Goal: Task Accomplishment & Management: Manage account settings

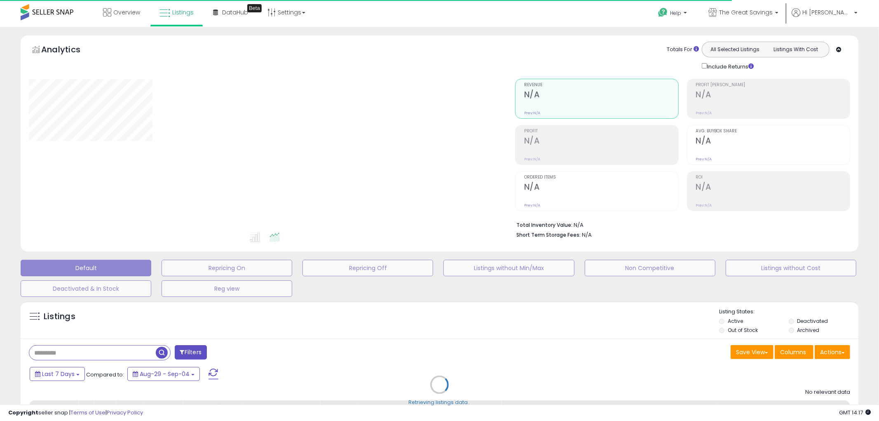
type input "****"
select select "**"
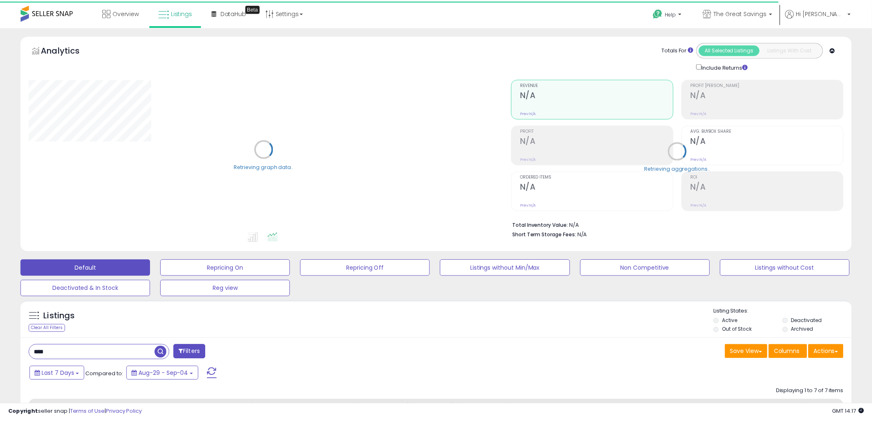
scroll to position [46, 0]
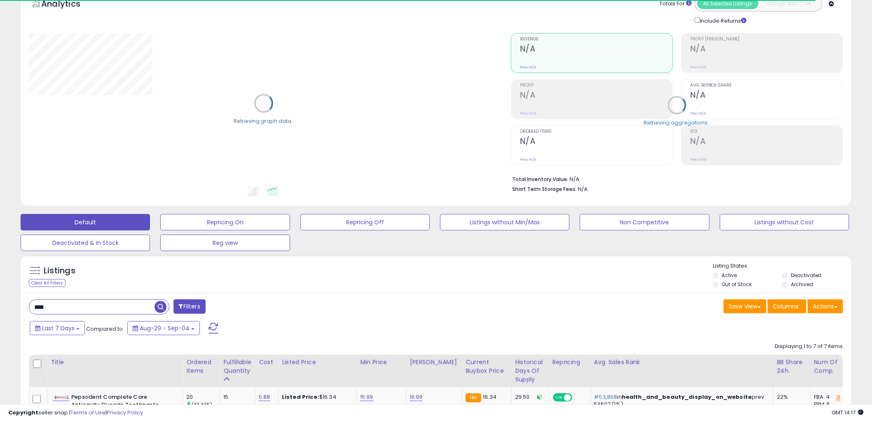
click at [73, 307] on input "****" at bounding box center [91, 307] width 125 height 14
click at [73, 307] on input "****" at bounding box center [131, 307] width 205 height 14
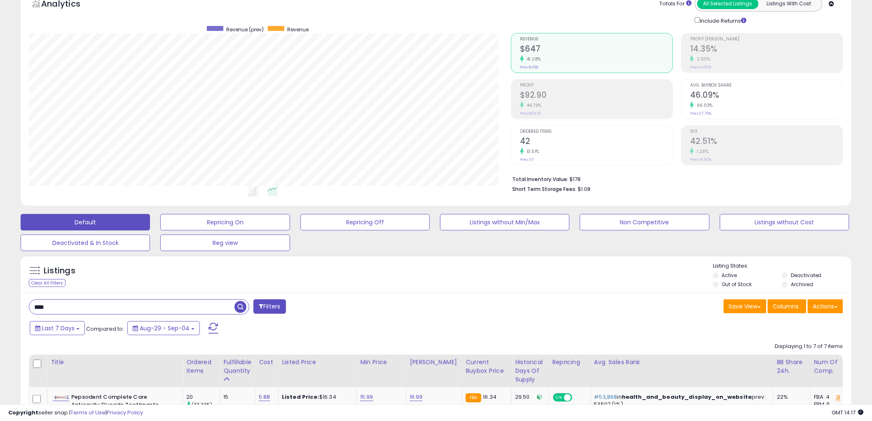
scroll to position [169, 482]
click at [384, 250] on div "Default Repricing On Repricing Off Listings without Min/Max Non Competitive Lis…" at bounding box center [435, 230] width 851 height 41
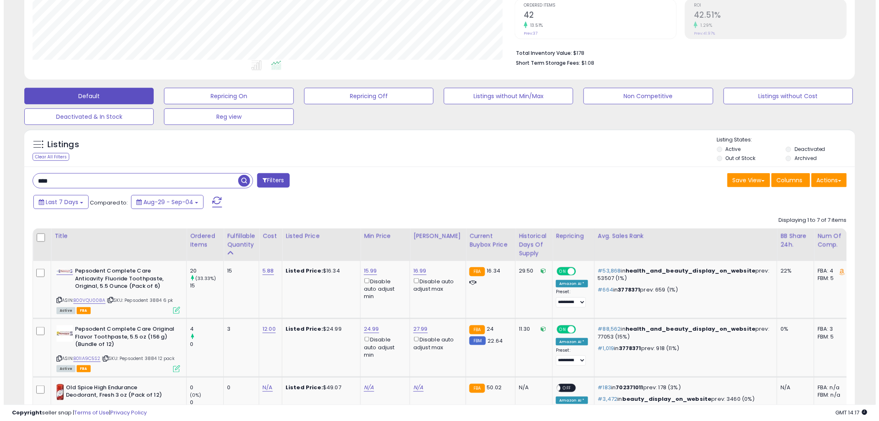
scroll to position [183, 0]
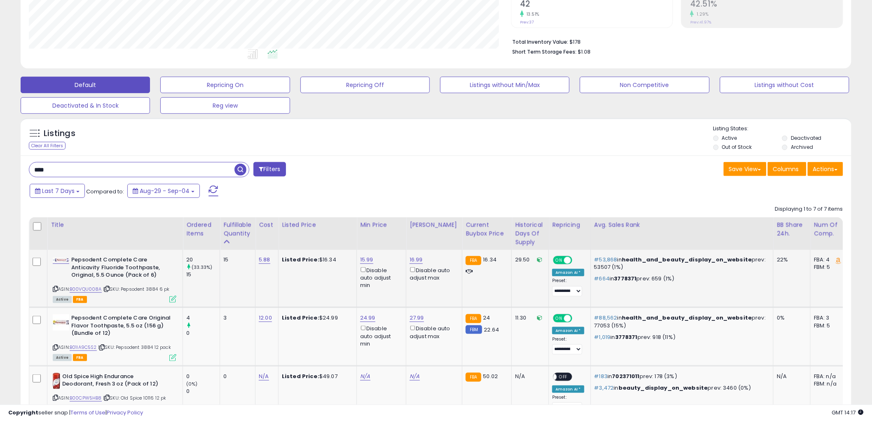
click at [171, 298] on icon at bounding box center [172, 298] width 7 height 7
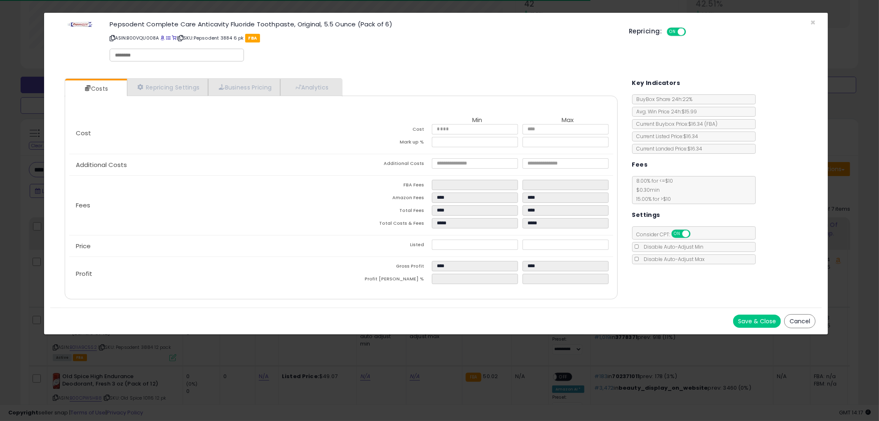
click at [802, 320] on button "Cancel" at bounding box center [799, 321] width 31 height 14
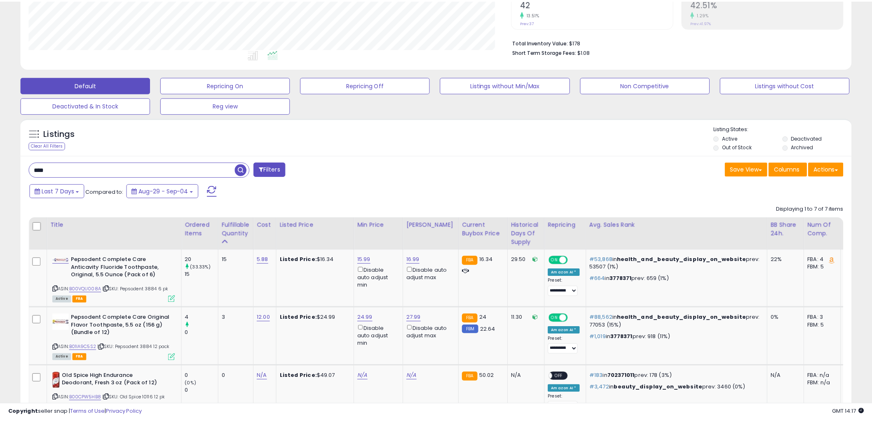
scroll to position [411865, 411551]
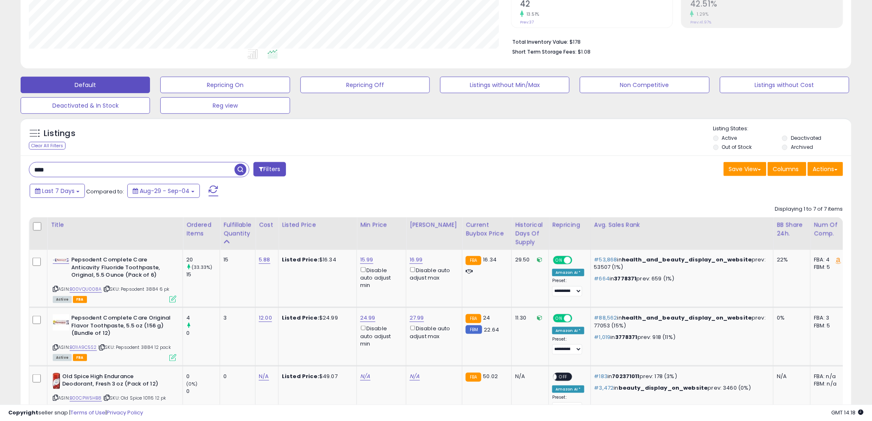
click at [135, 172] on input "****" at bounding box center [131, 169] width 205 height 14
click at [237, 170] on span "button" at bounding box center [240, 170] width 12 height 12
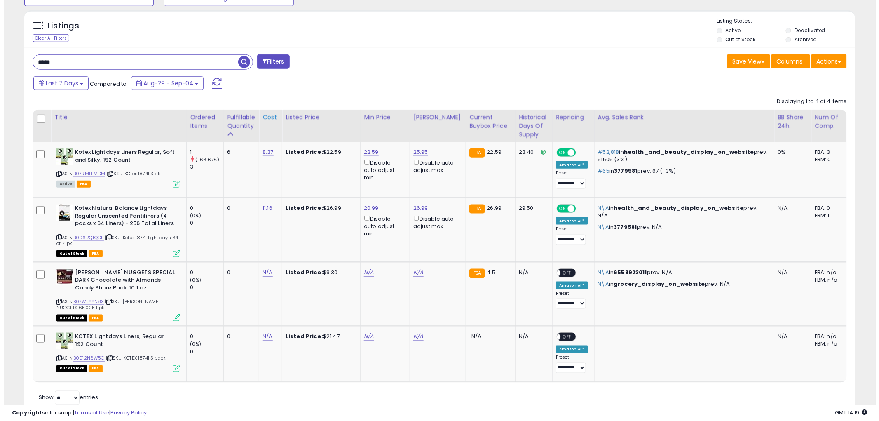
scroll to position [229, 0]
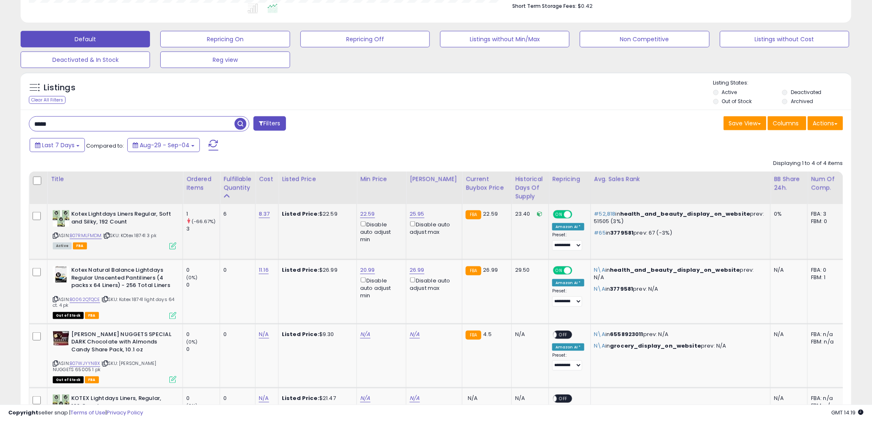
click at [171, 248] on icon at bounding box center [172, 245] width 7 height 7
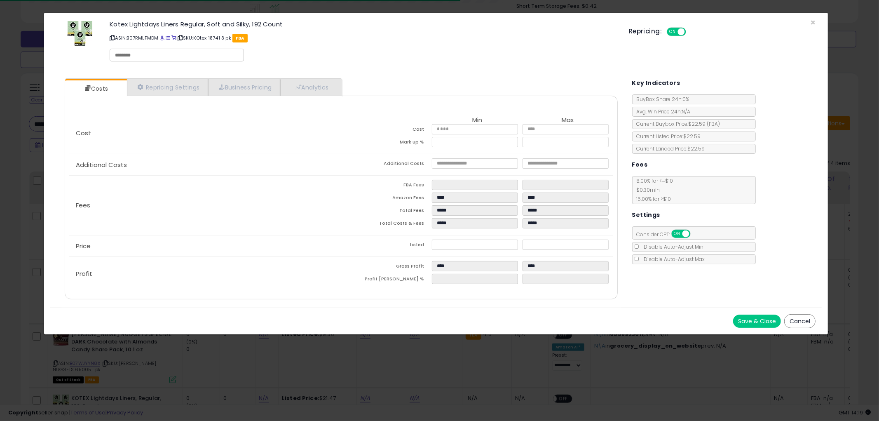
click at [792, 316] on button "Cancel" at bounding box center [799, 321] width 31 height 14
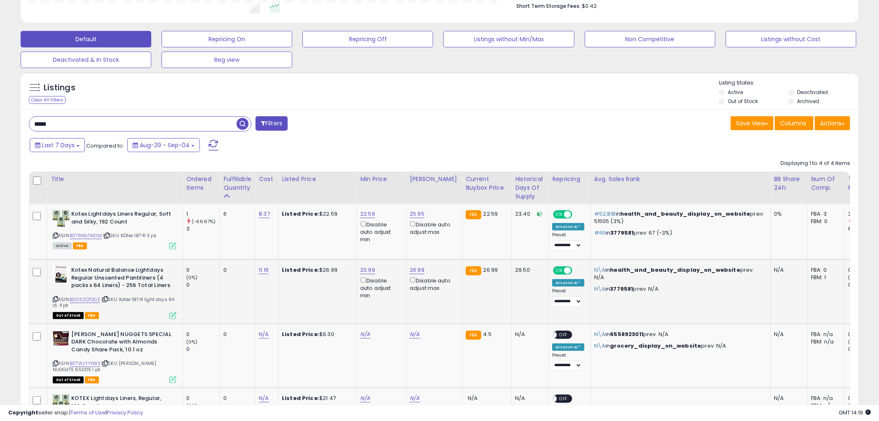
scroll to position [411865, 411551]
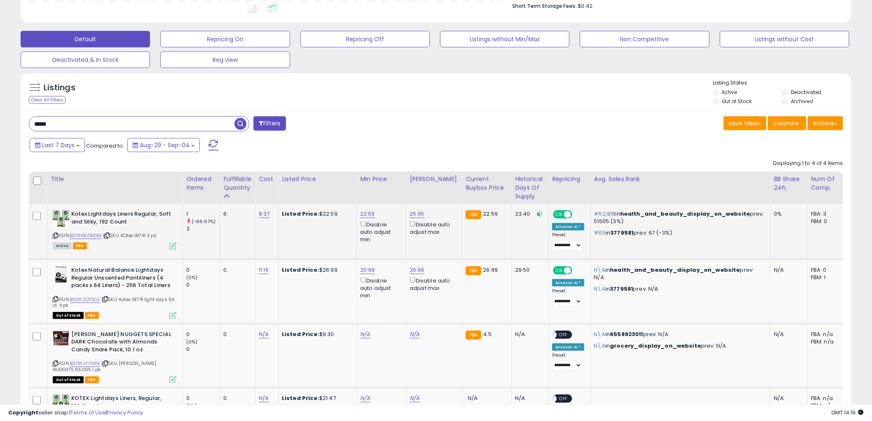
click at [56, 235] on icon at bounding box center [55, 235] width 5 height 5
click at [80, 124] on input "*****" at bounding box center [131, 124] width 205 height 14
paste input "*****"
click at [236, 124] on span "button" at bounding box center [240, 124] width 12 height 12
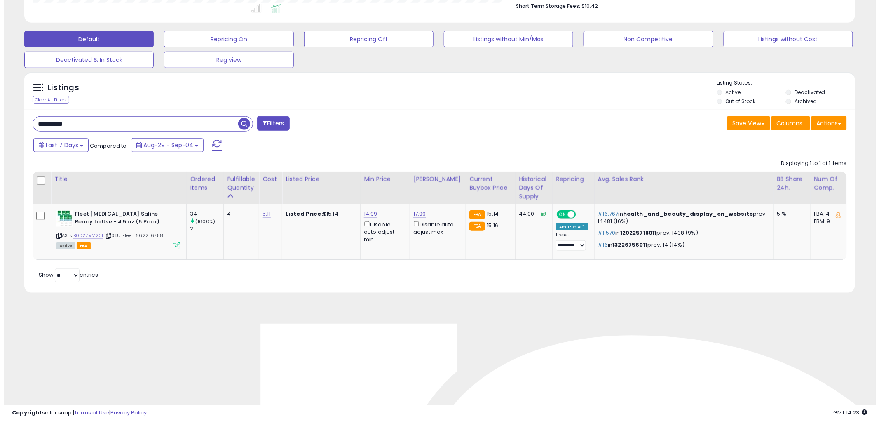
scroll to position [169, 482]
click at [172, 245] on icon at bounding box center [172, 245] width 7 height 7
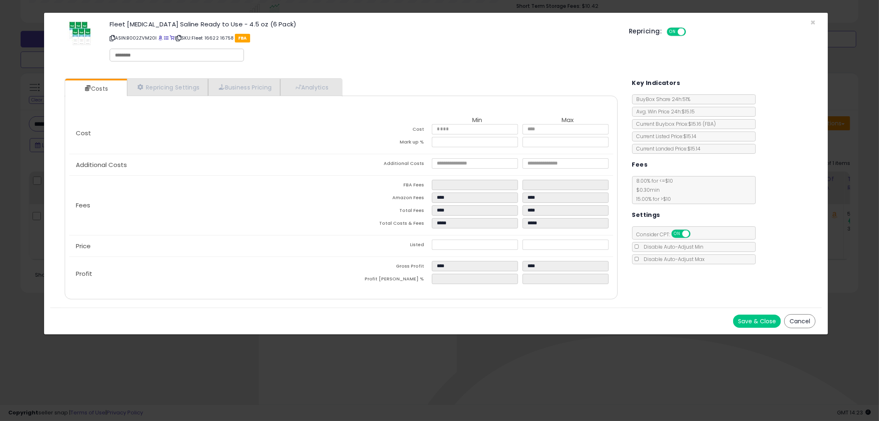
click at [797, 315] on button "Cancel" at bounding box center [799, 321] width 31 height 14
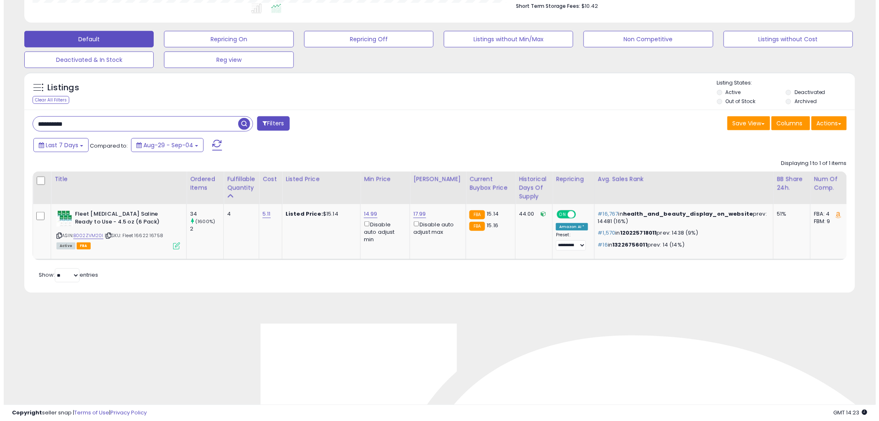
scroll to position [411865, 411551]
click at [125, 120] on input "**********" at bounding box center [131, 124] width 205 height 14
paste input "text"
click at [241, 126] on span "button" at bounding box center [240, 124] width 12 height 12
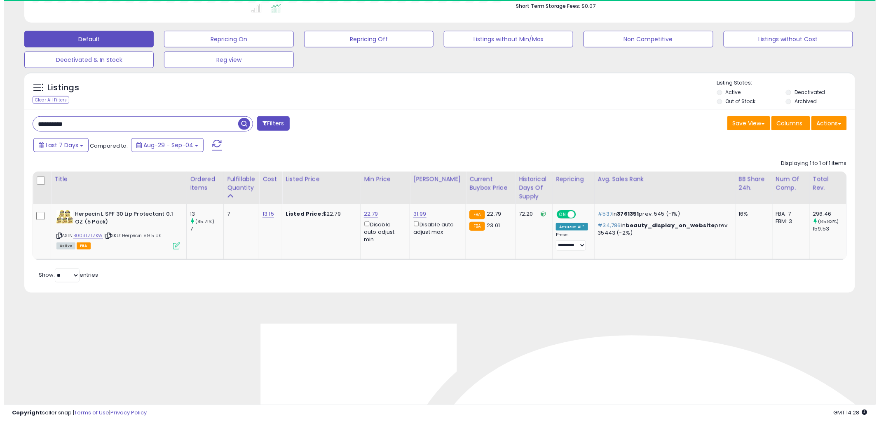
scroll to position [169, 482]
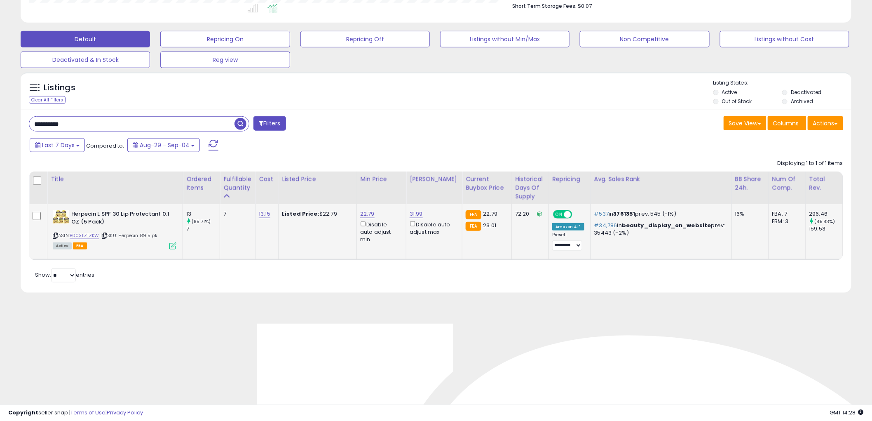
click at [169, 246] on icon at bounding box center [172, 245] width 7 height 7
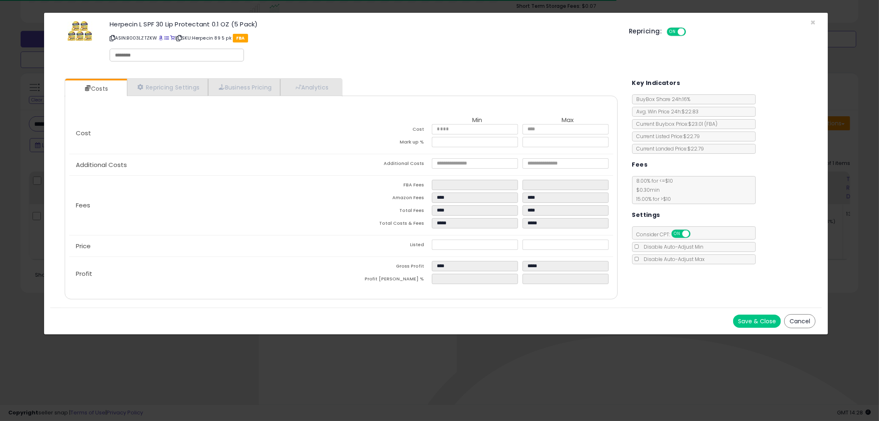
click at [798, 323] on button "Cancel" at bounding box center [799, 321] width 31 height 14
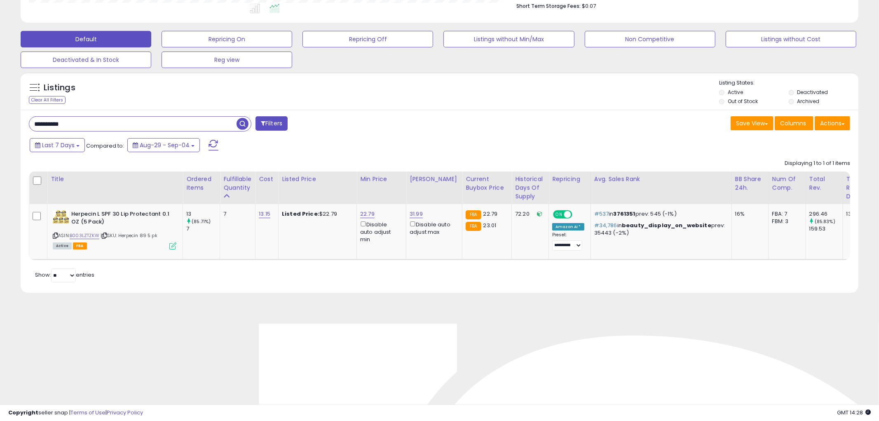
scroll to position [411865, 411551]
click at [122, 120] on input "**********" at bounding box center [131, 124] width 205 height 14
paste input "text"
click at [241, 124] on span "button" at bounding box center [240, 124] width 12 height 12
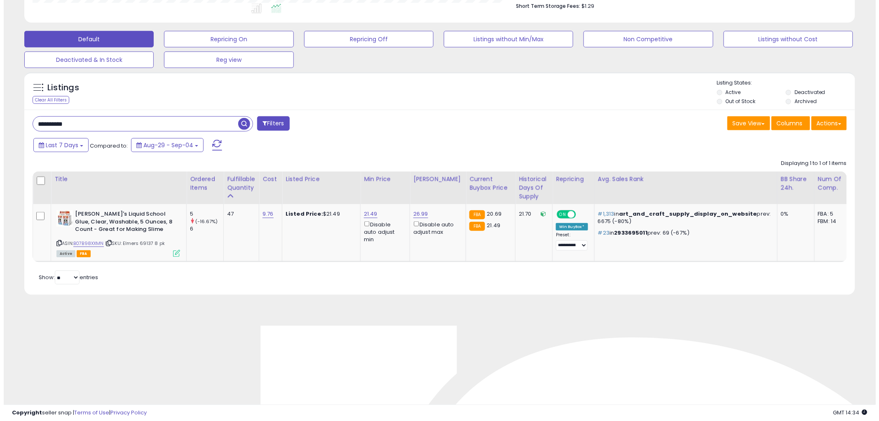
scroll to position [169, 482]
click at [168, 254] on div "Active FBA" at bounding box center [115, 253] width 124 height 6
click at [171, 252] on icon at bounding box center [172, 253] width 7 height 7
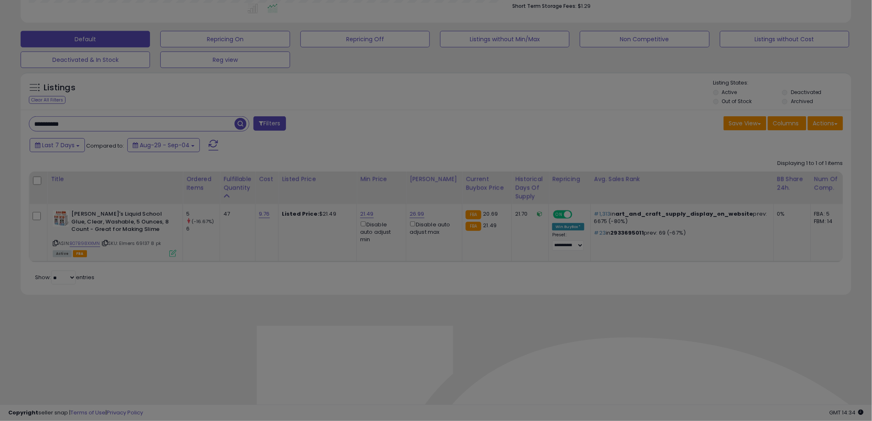
scroll to position [169, 487]
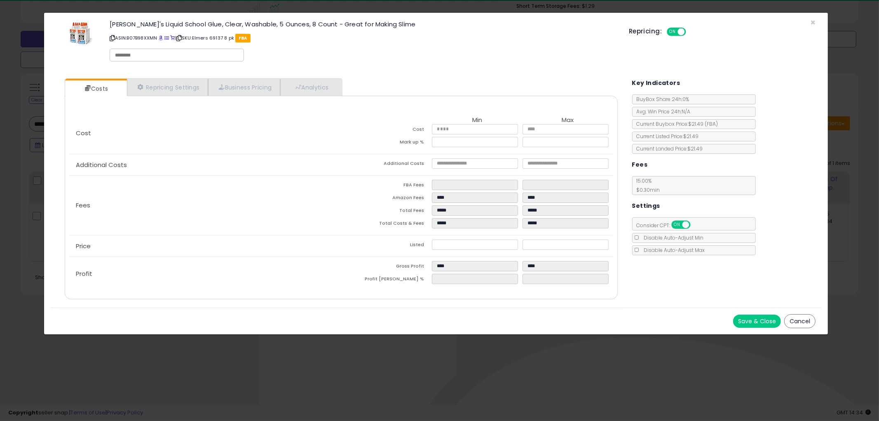
click at [786, 316] on button "Cancel" at bounding box center [799, 321] width 31 height 14
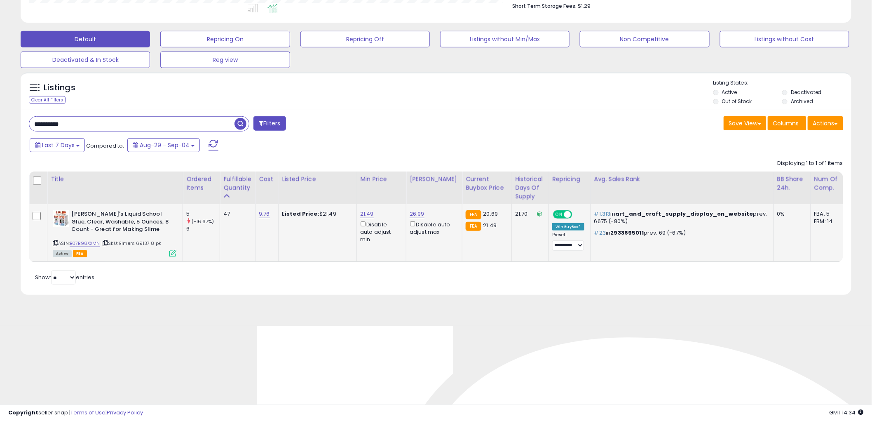
scroll to position [411865, 411551]
click at [56, 244] on icon at bounding box center [55, 243] width 5 height 5
click at [120, 120] on input "**********" at bounding box center [131, 124] width 205 height 14
paste input "text"
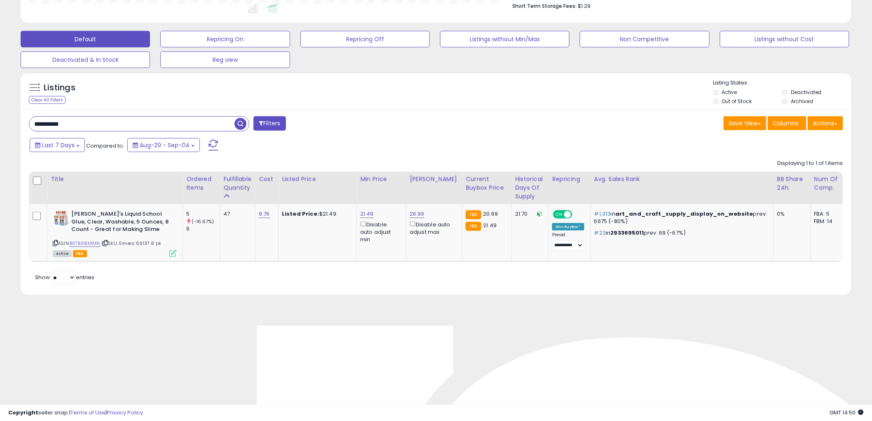
click at [237, 124] on span "button" at bounding box center [240, 124] width 12 height 12
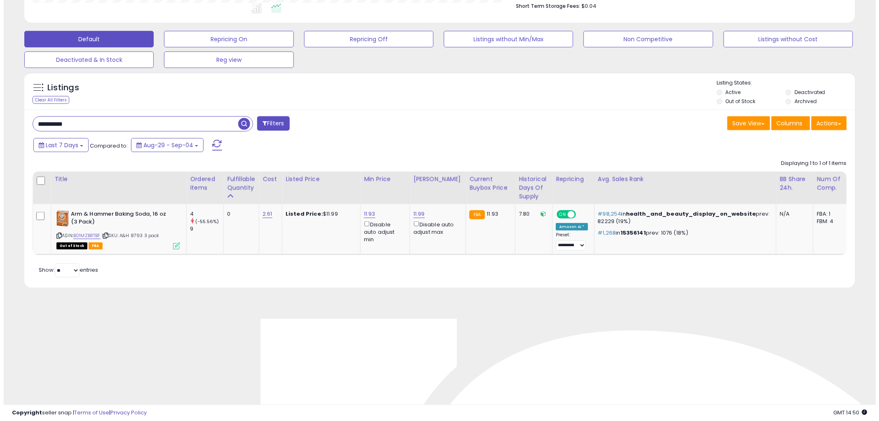
scroll to position [169, 482]
click at [178, 122] on input "**********" at bounding box center [131, 124] width 205 height 14
click at [237, 120] on span "button" at bounding box center [240, 124] width 12 height 12
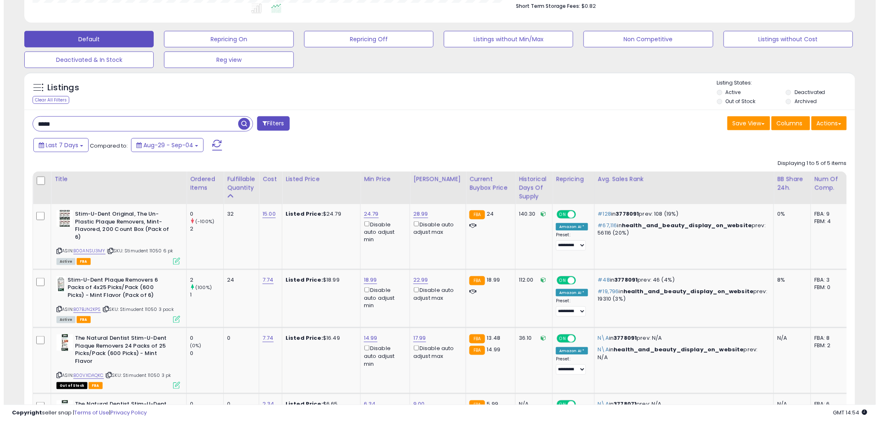
scroll to position [274, 0]
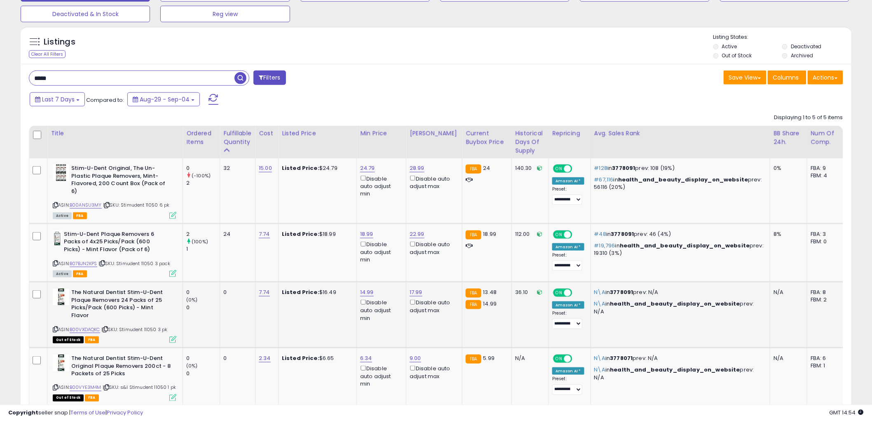
click at [174, 336] on icon at bounding box center [172, 339] width 7 height 7
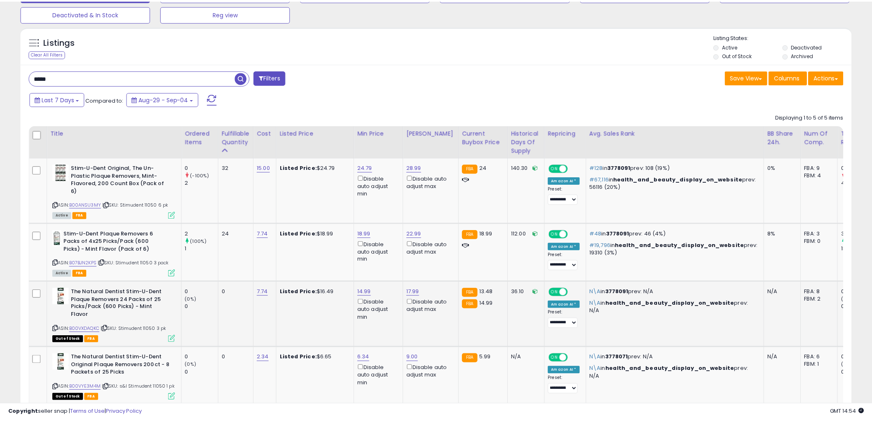
scroll to position [169, 487]
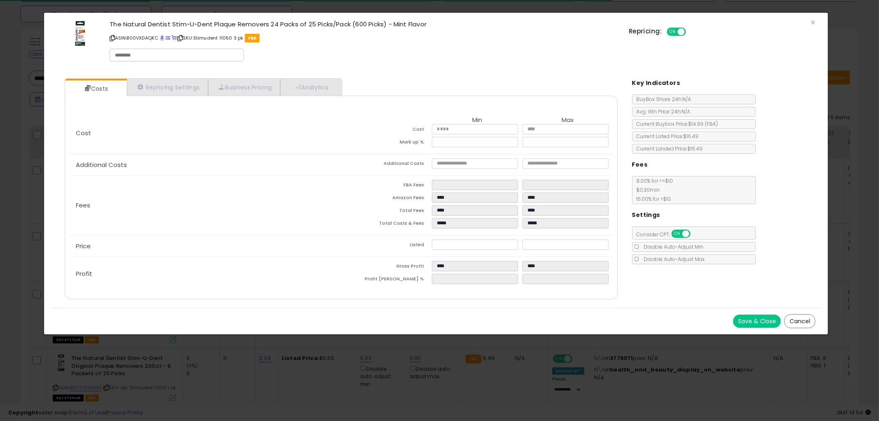
click at [792, 311] on div "Save & Close Cancel" at bounding box center [435, 320] width 771 height 27
click at [792, 316] on button "Cancel" at bounding box center [799, 321] width 31 height 14
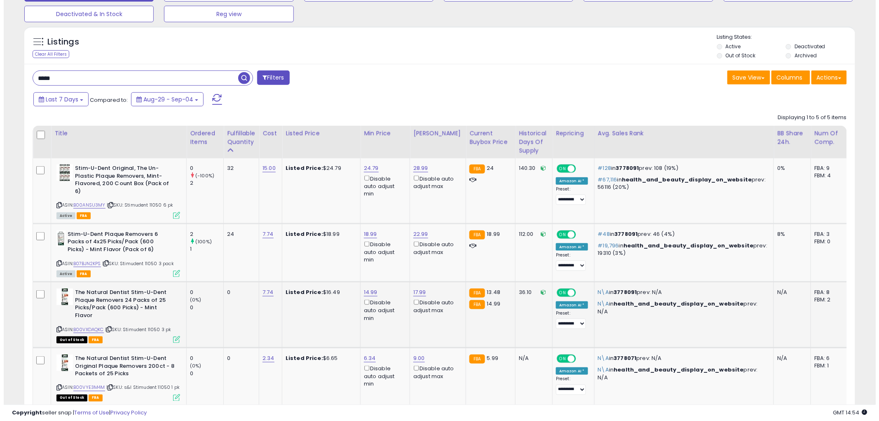
scroll to position [411865, 411551]
click at [56, 327] on icon at bounding box center [55, 329] width 5 height 5
click at [171, 336] on icon at bounding box center [172, 339] width 7 height 7
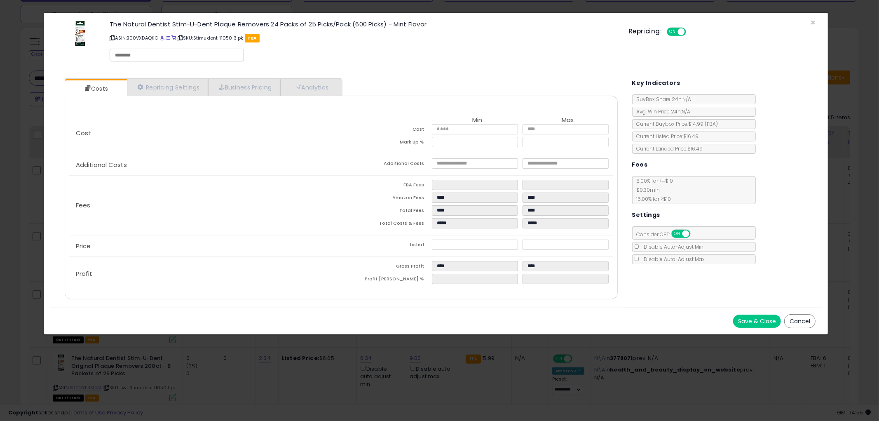
drag, startPoint x: 803, startPoint y: 323, endPoint x: 796, endPoint y: 320, distance: 6.7
click at [802, 322] on button "Cancel" at bounding box center [799, 321] width 31 height 14
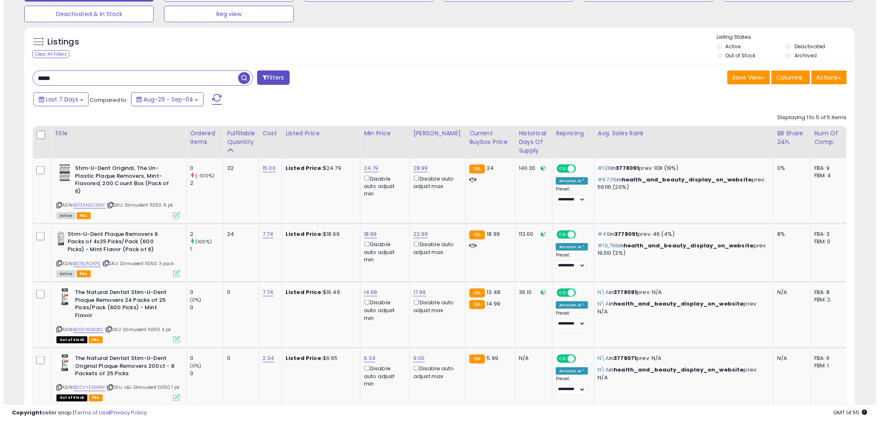
scroll to position [411865, 411551]
click at [142, 77] on input "*****" at bounding box center [131, 78] width 205 height 14
click at [244, 82] on span "button" at bounding box center [240, 78] width 12 height 12
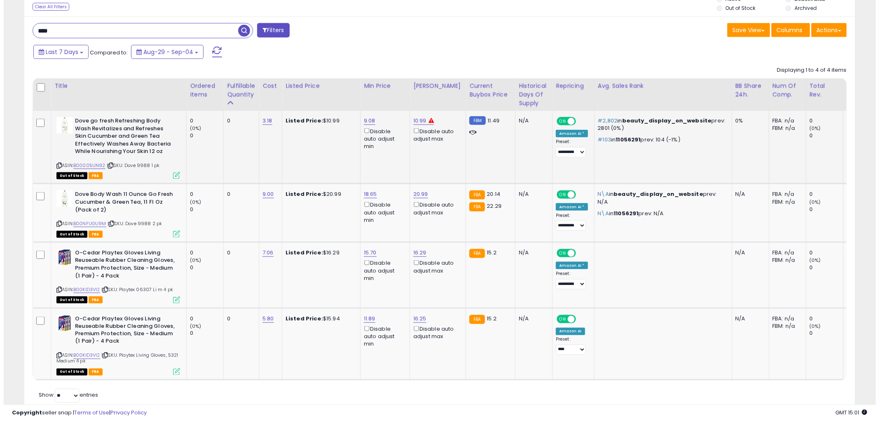
scroll to position [320, 0]
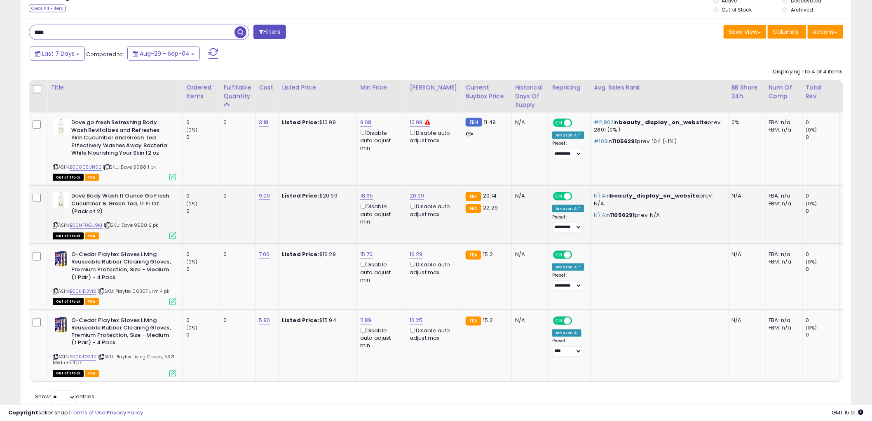
click at [171, 237] on icon at bounding box center [172, 235] width 7 height 7
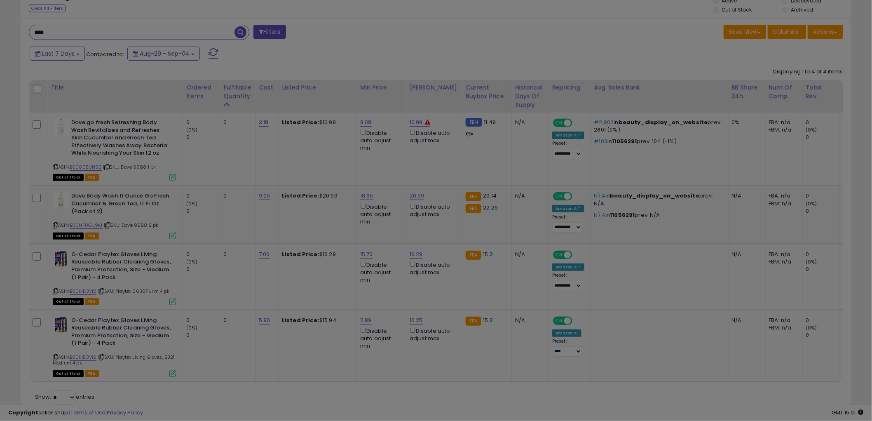
scroll to position [169, 487]
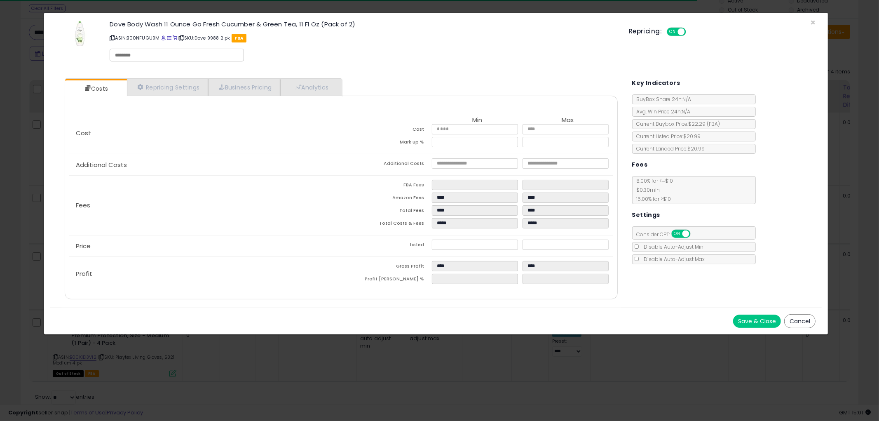
click at [797, 320] on button "Cancel" at bounding box center [799, 321] width 31 height 14
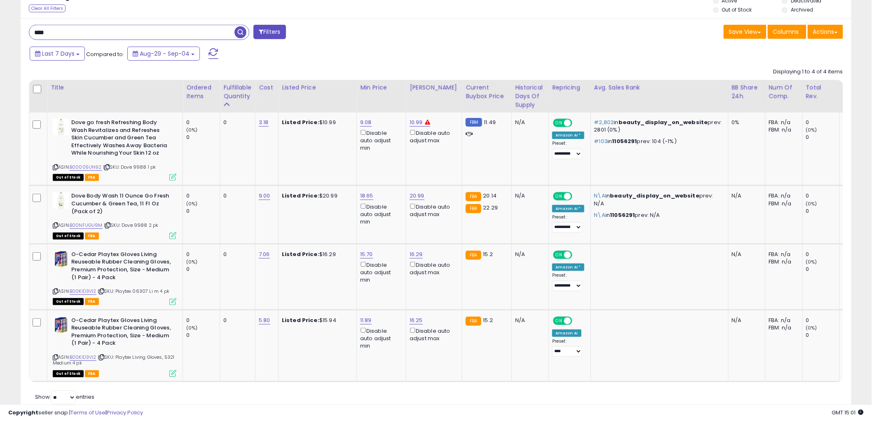
scroll to position [411865, 411551]
click at [54, 223] on icon at bounding box center [55, 225] width 5 height 5
click at [131, 23] on div "**** Filters Save View Save As New View Update Current View" at bounding box center [436, 216] width 831 height 396
drag, startPoint x: 131, startPoint y: 23, endPoint x: 128, endPoint y: 30, distance: 7.6
click at [129, 27] on div "**** Filters Save View Save As New View Update Current View" at bounding box center [436, 216] width 831 height 396
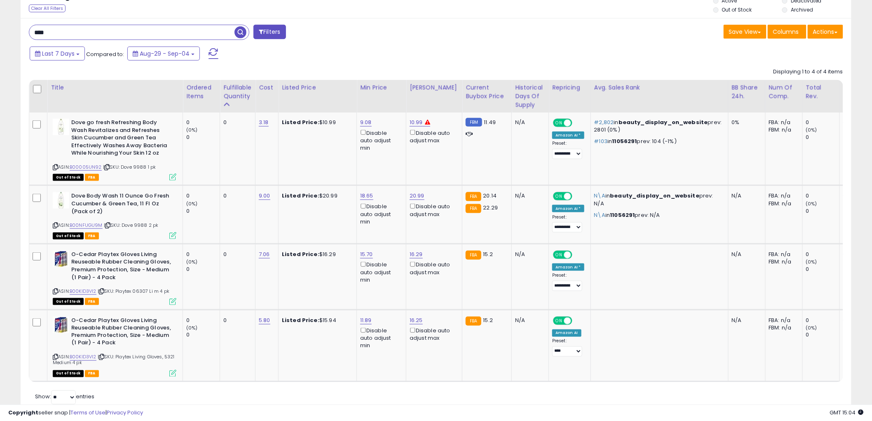
click at [126, 33] on input "****" at bounding box center [131, 32] width 205 height 14
click at [244, 27] on span "button" at bounding box center [240, 32] width 12 height 12
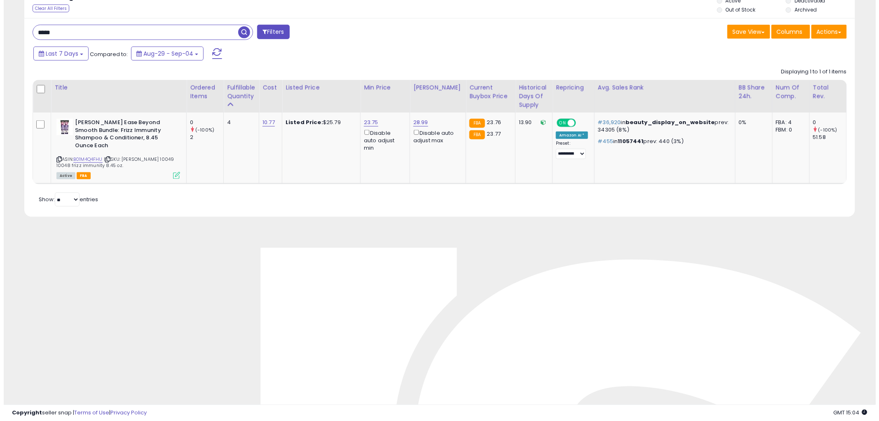
scroll to position [169, 482]
click at [77, 31] on input "*****" at bounding box center [131, 32] width 205 height 14
type input "*****"
click at [236, 34] on span "button" at bounding box center [240, 32] width 12 height 12
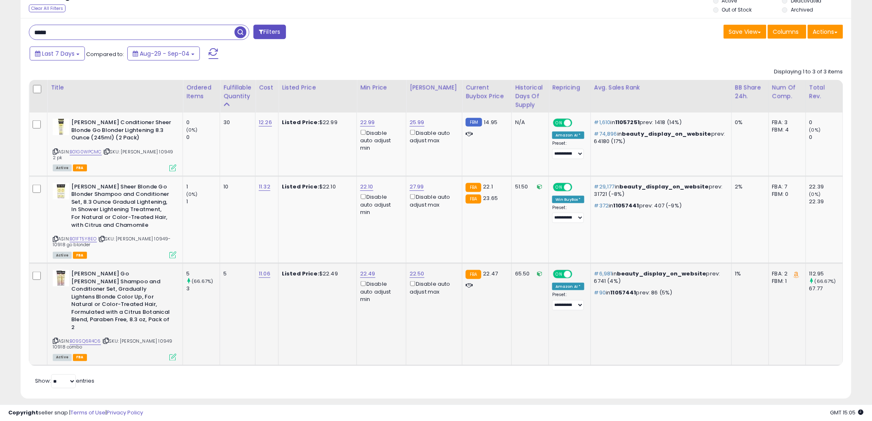
click at [171, 354] on icon at bounding box center [172, 357] width 7 height 7
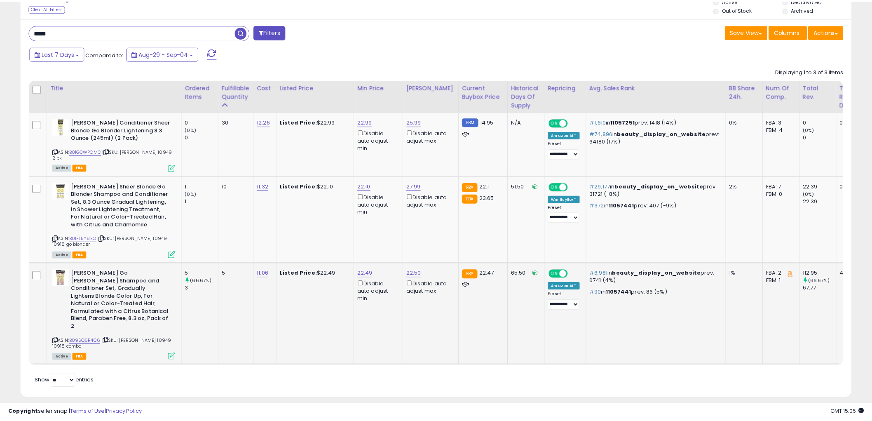
scroll to position [169, 487]
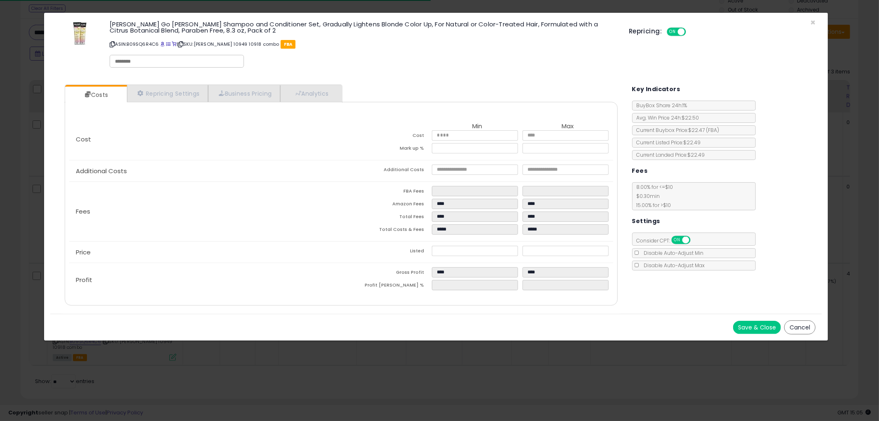
click at [792, 326] on button "Cancel" at bounding box center [799, 327] width 31 height 14
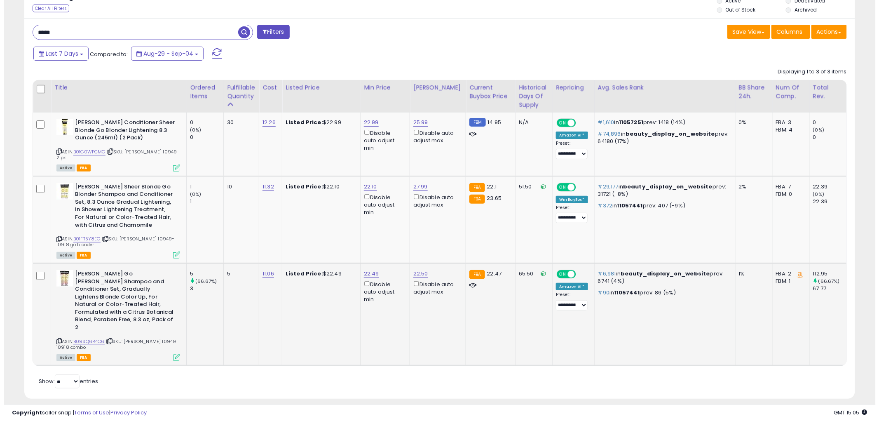
scroll to position [411865, 411551]
click at [56, 339] on icon at bounding box center [55, 341] width 5 height 5
click at [366, 269] on link "22.49" at bounding box center [367, 273] width 15 height 8
type input "*****"
click at [397, 242] on button "submit" at bounding box center [390, 238] width 14 height 12
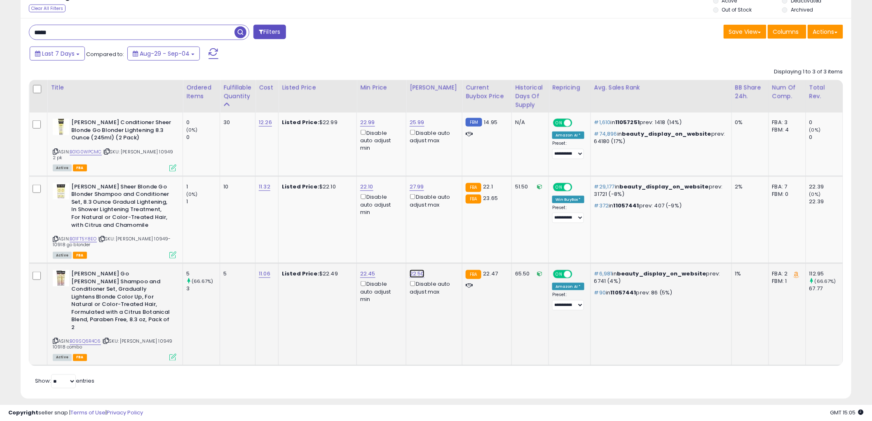
click at [416, 269] on link "22.50" at bounding box center [417, 273] width 15 height 8
type input "*****"
click at [442, 236] on icon "submit" at bounding box center [439, 237] width 5 height 5
click at [56, 237] on icon at bounding box center [55, 239] width 5 height 5
click at [174, 251] on icon at bounding box center [172, 254] width 7 height 7
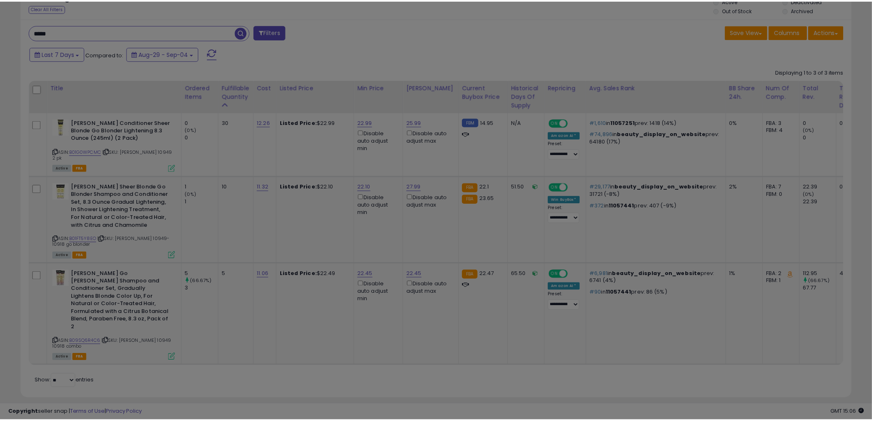
scroll to position [169, 487]
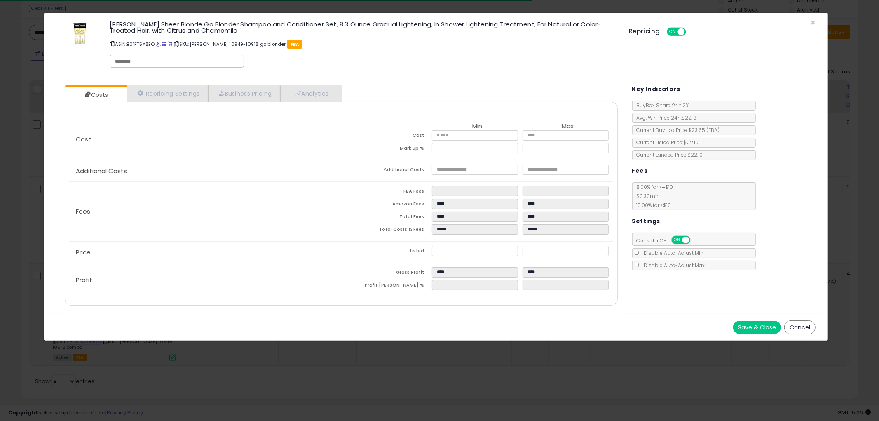
click at [806, 323] on button "Cancel" at bounding box center [799, 327] width 31 height 14
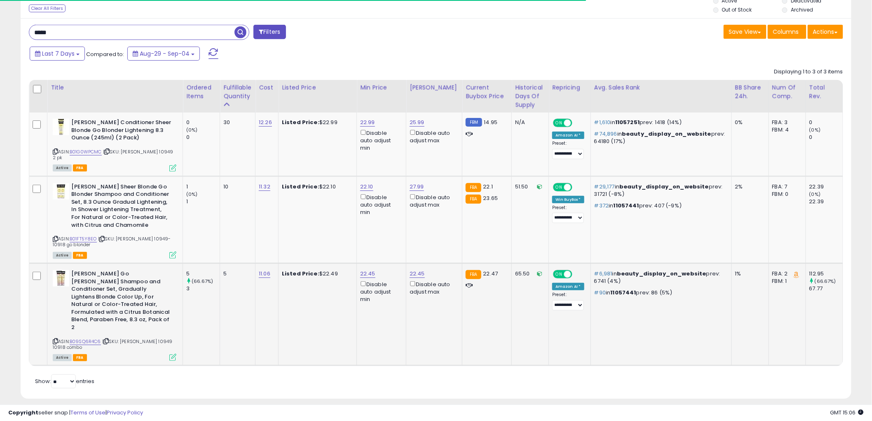
scroll to position [411865, 411551]
click at [150, 35] on input "*****" at bounding box center [131, 32] width 205 height 14
click at [239, 33] on span "button" at bounding box center [240, 32] width 12 height 12
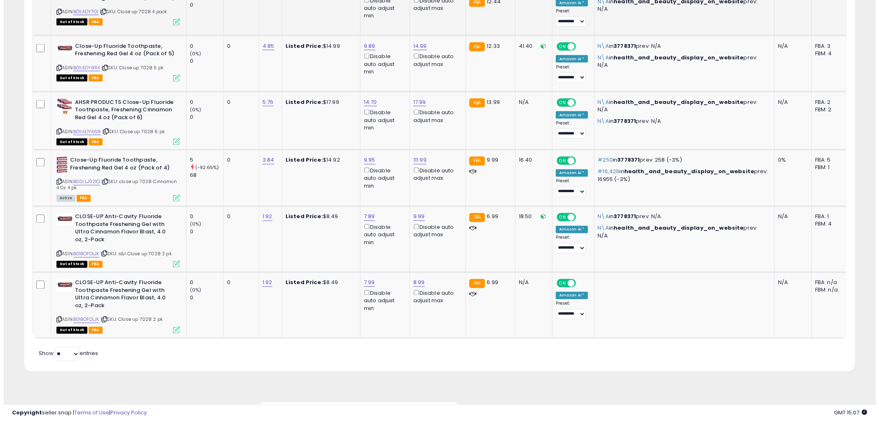
scroll to position [320, 0]
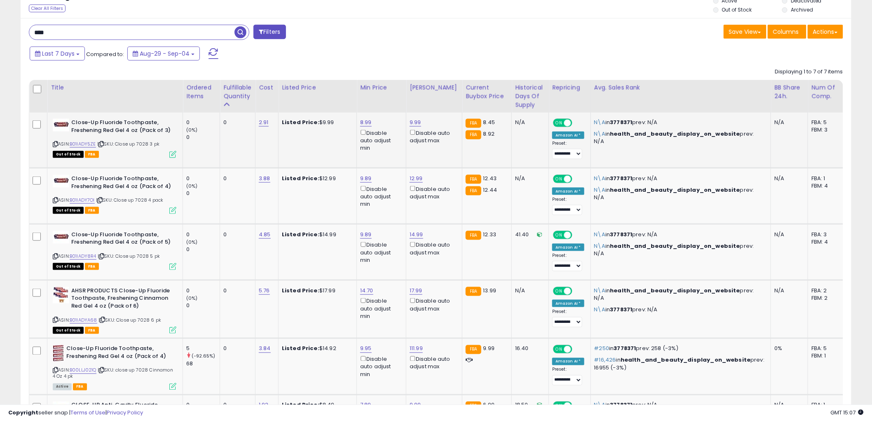
click at [59, 143] on div "ASIN: B01IADY5ZE | SKU: Close up 7028 3 pk Out of Stock FBA" at bounding box center [115, 138] width 124 height 38
click at [56, 143] on icon at bounding box center [55, 144] width 5 height 5
click at [173, 153] on icon at bounding box center [172, 154] width 7 height 7
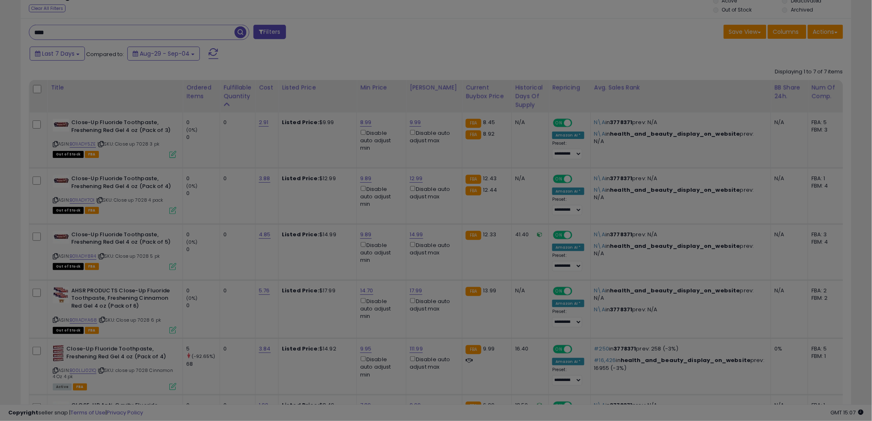
scroll to position [169, 487]
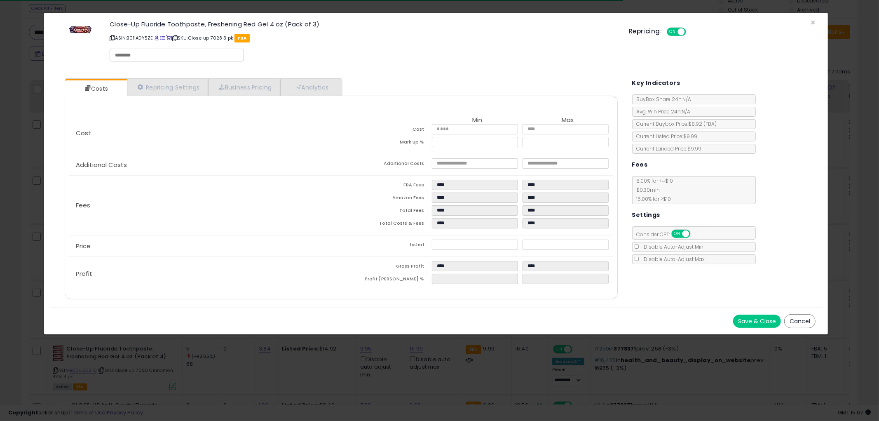
click at [798, 321] on button "Cancel" at bounding box center [799, 321] width 31 height 14
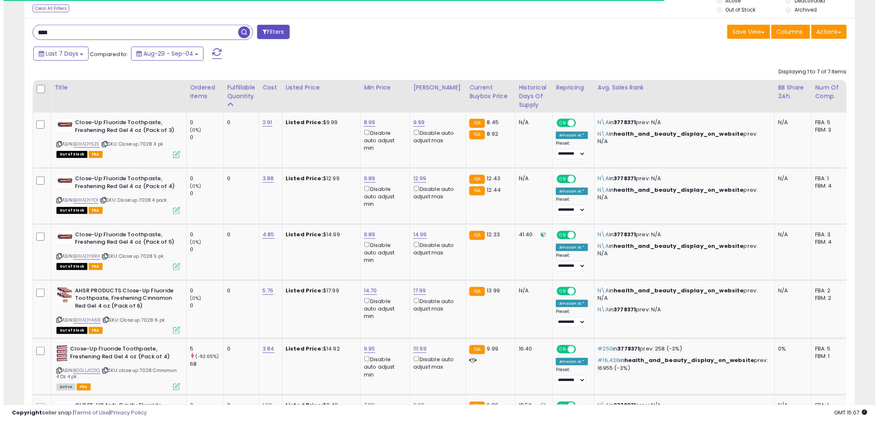
scroll to position [411865, 411551]
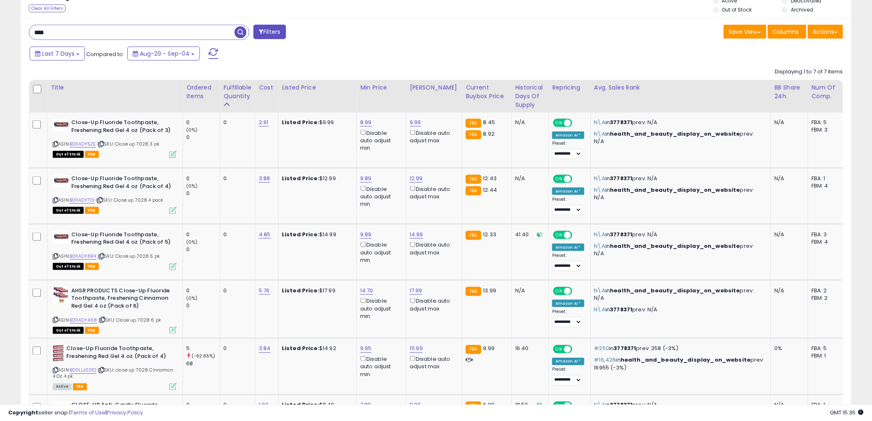
click at [113, 38] on input "****" at bounding box center [131, 32] width 205 height 14
click at [241, 29] on span "button" at bounding box center [240, 32] width 12 height 12
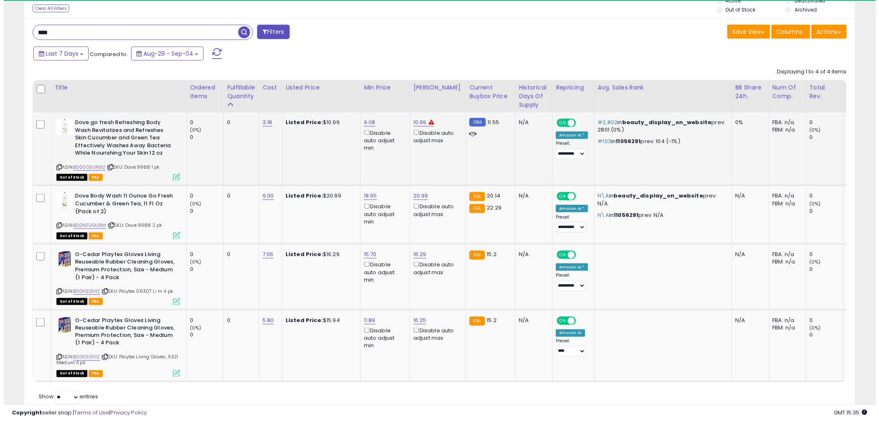
scroll to position [169, 482]
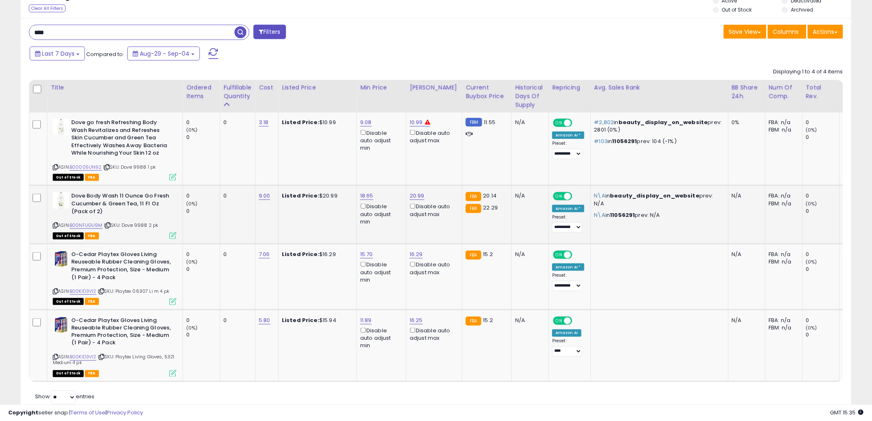
click at [55, 225] on icon at bounding box center [55, 225] width 5 height 5
click at [172, 235] on icon at bounding box center [172, 235] width 7 height 7
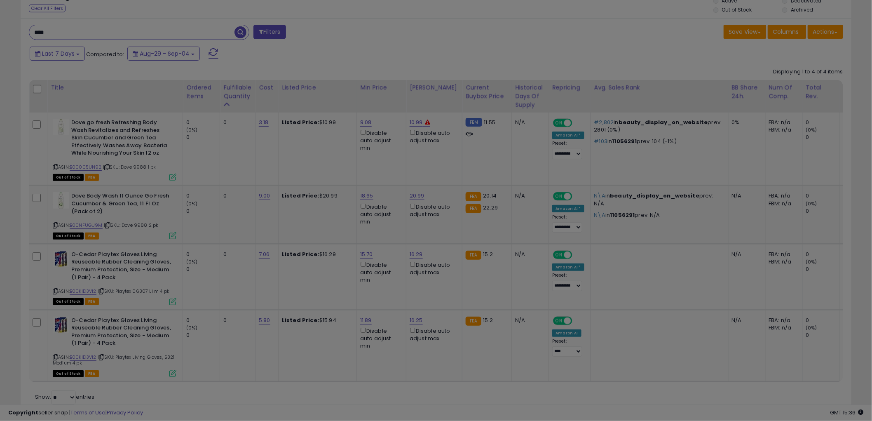
scroll to position [169, 487]
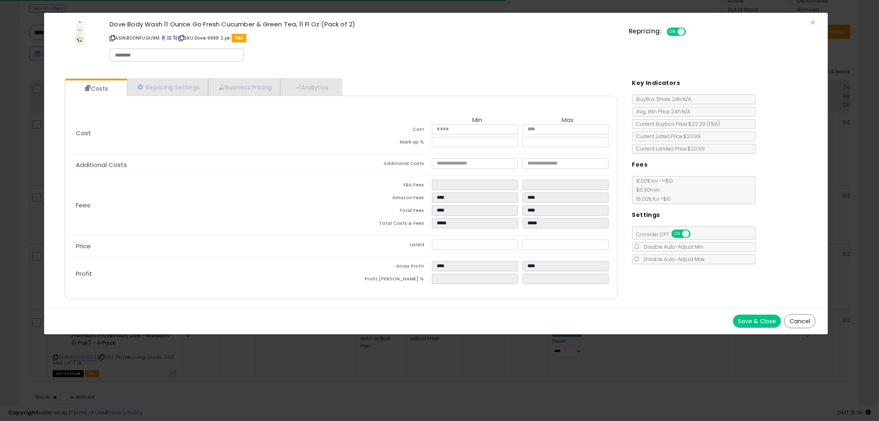
click at [798, 319] on button "Cancel" at bounding box center [799, 321] width 31 height 14
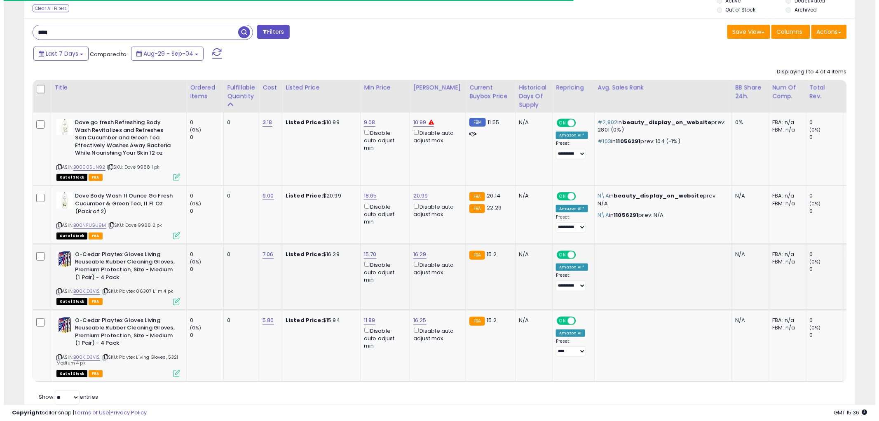
scroll to position [411865, 411551]
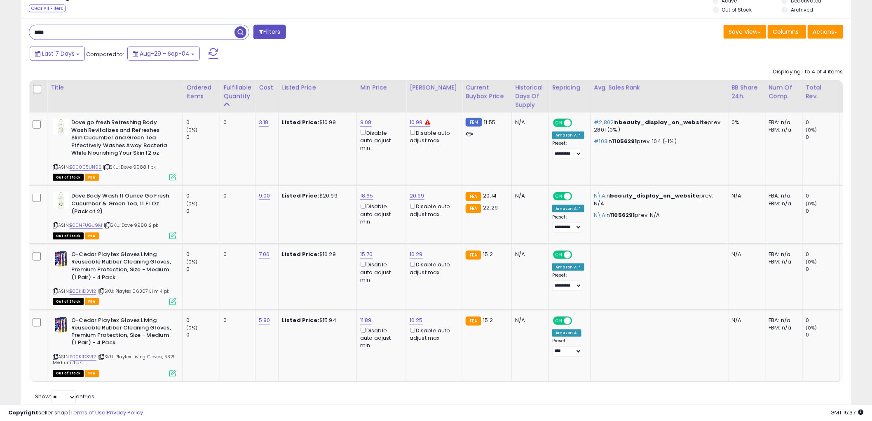
click at [105, 36] on input "****" at bounding box center [131, 32] width 205 height 14
click at [242, 33] on span "button" at bounding box center [240, 32] width 12 height 12
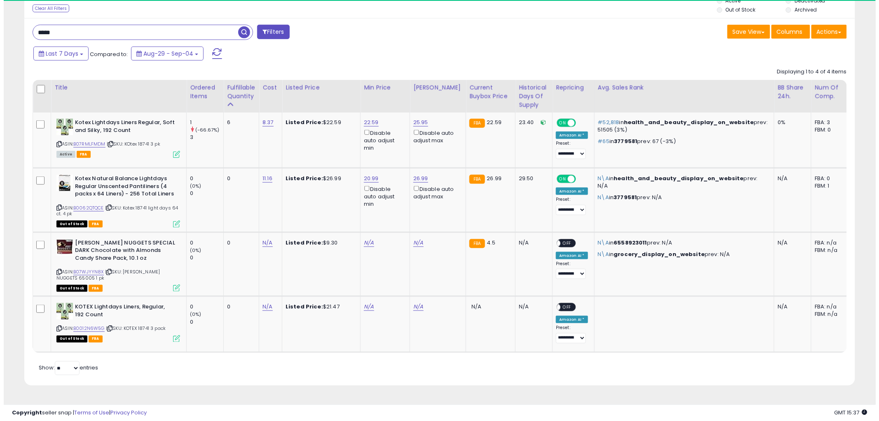
scroll to position [169, 482]
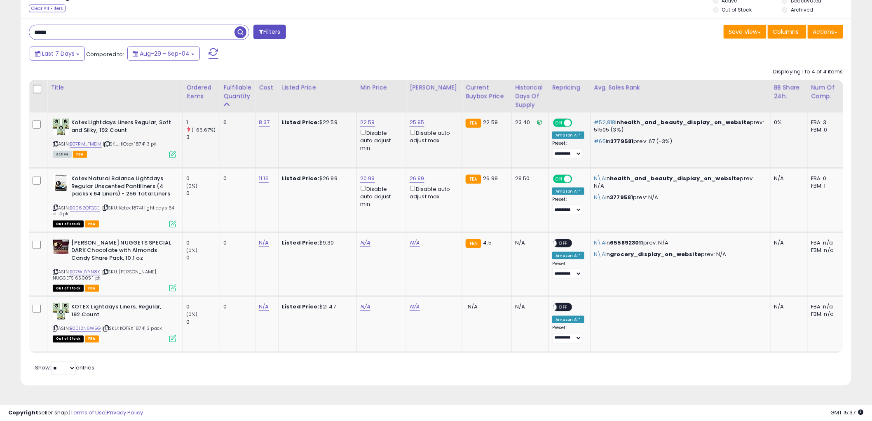
click at [172, 152] on icon at bounding box center [172, 154] width 7 height 7
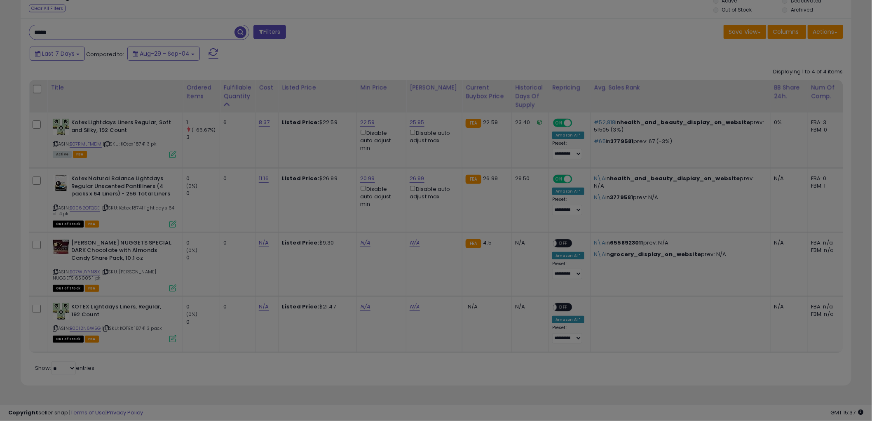
scroll to position [169, 487]
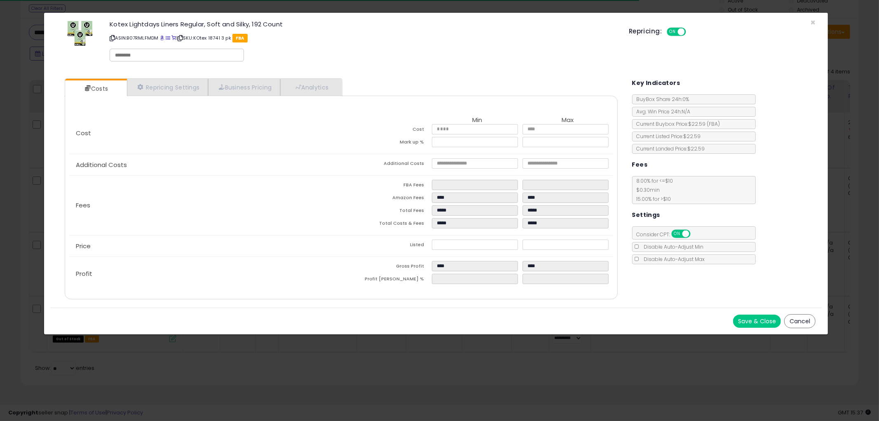
click at [792, 321] on button "Cancel" at bounding box center [799, 321] width 31 height 14
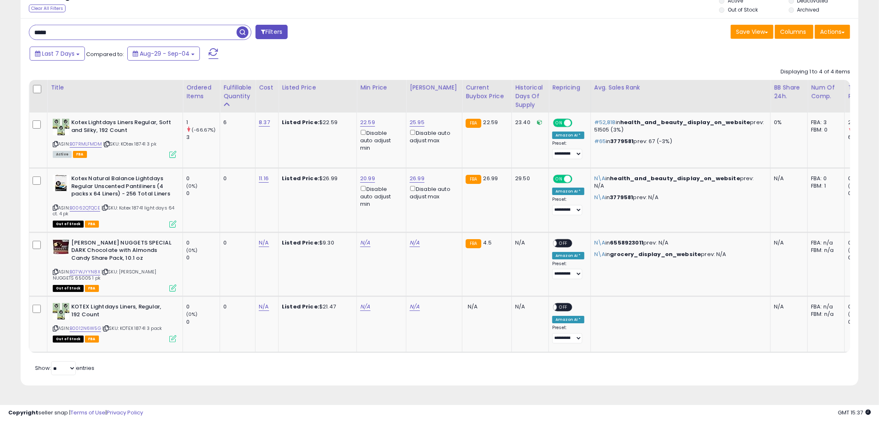
scroll to position [411865, 411551]
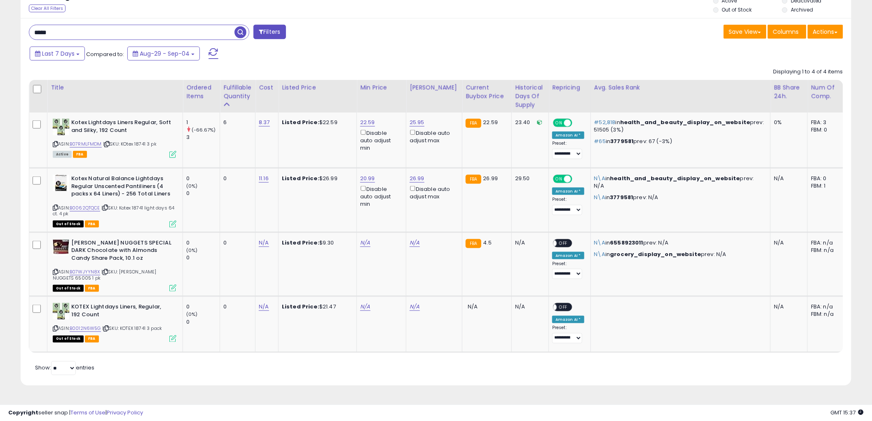
click at [110, 35] on input "*****" at bounding box center [131, 32] width 205 height 14
click at [239, 35] on span "button" at bounding box center [240, 32] width 12 height 12
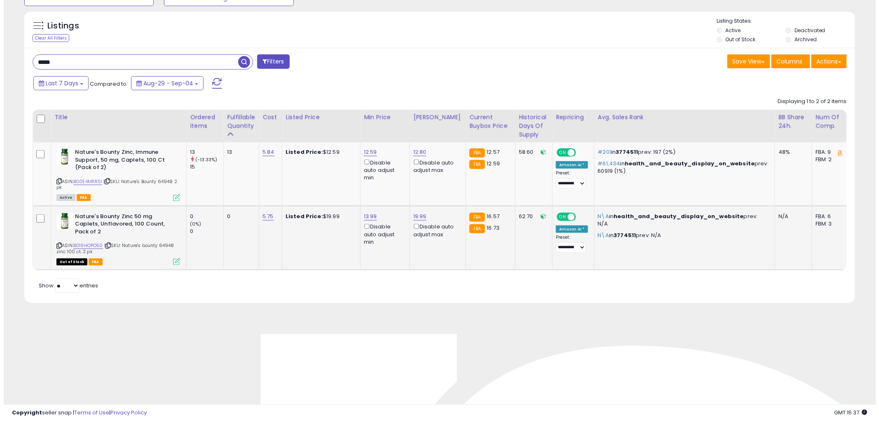
scroll to position [274, 0]
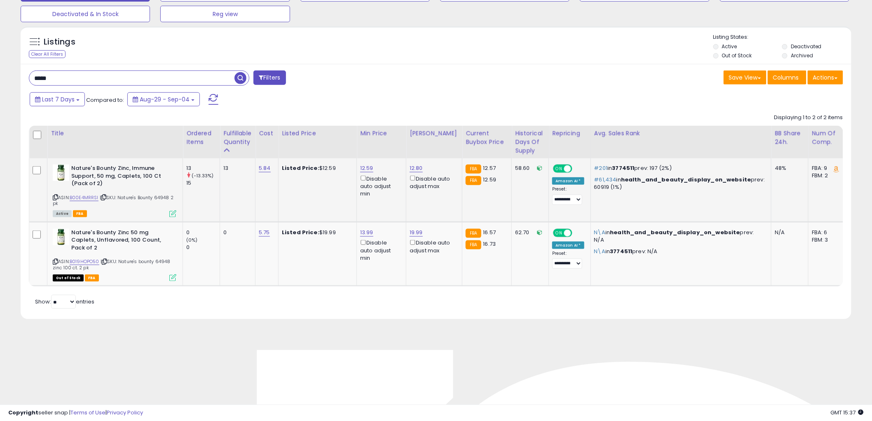
click at [173, 212] on icon at bounding box center [172, 213] width 7 height 7
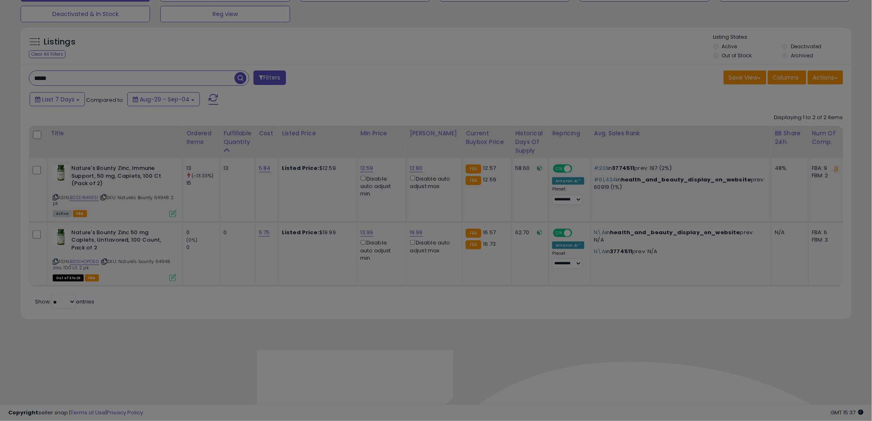
scroll to position [169, 487]
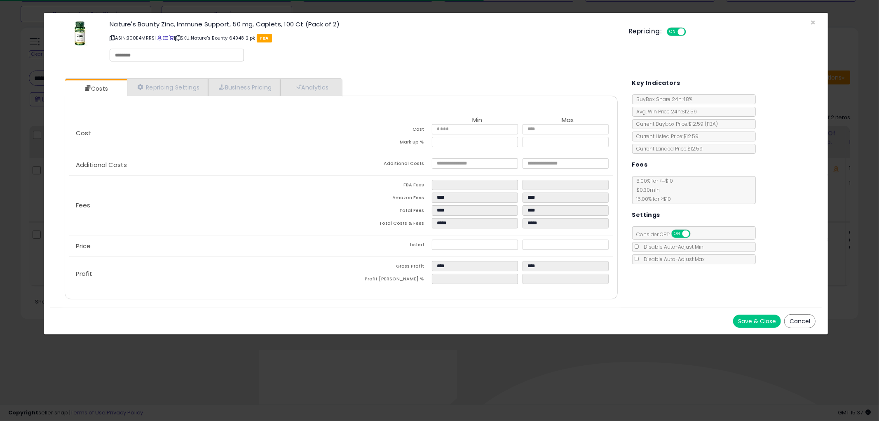
click at [790, 323] on button "Cancel" at bounding box center [799, 321] width 31 height 14
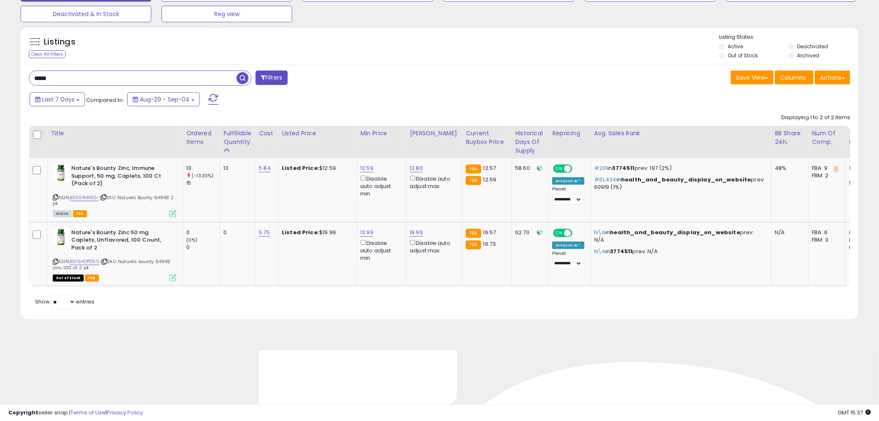
scroll to position [411865, 411551]
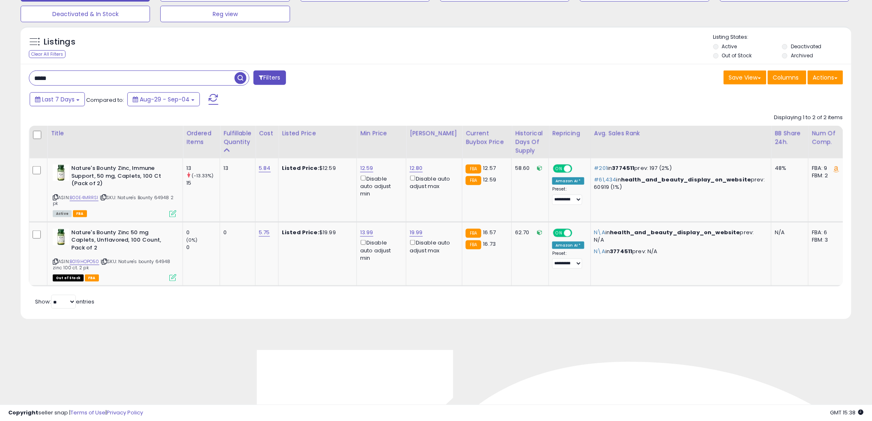
click at [108, 76] on input "*****" at bounding box center [131, 78] width 205 height 14
click at [236, 77] on span "button" at bounding box center [240, 78] width 12 height 12
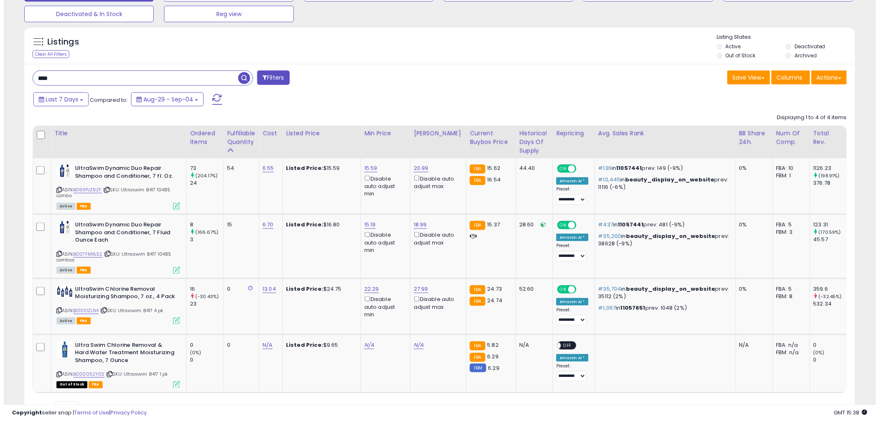
scroll to position [169, 482]
click at [175, 206] on icon at bounding box center [172, 205] width 7 height 7
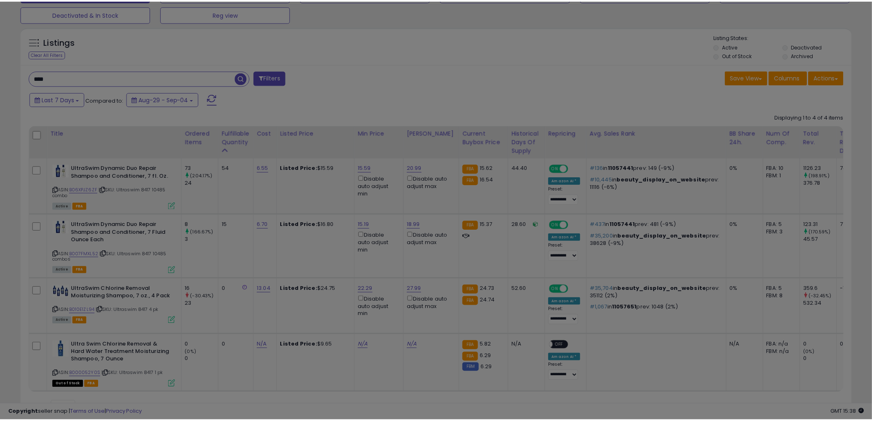
scroll to position [169, 487]
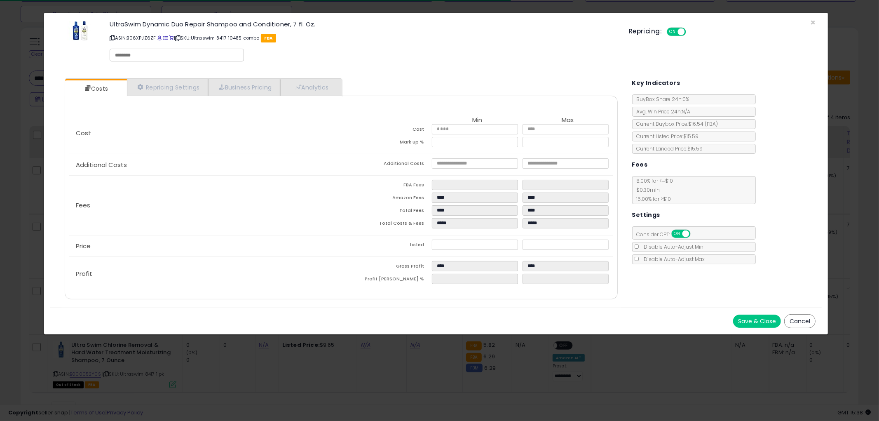
click at [796, 323] on button "Cancel" at bounding box center [799, 321] width 31 height 14
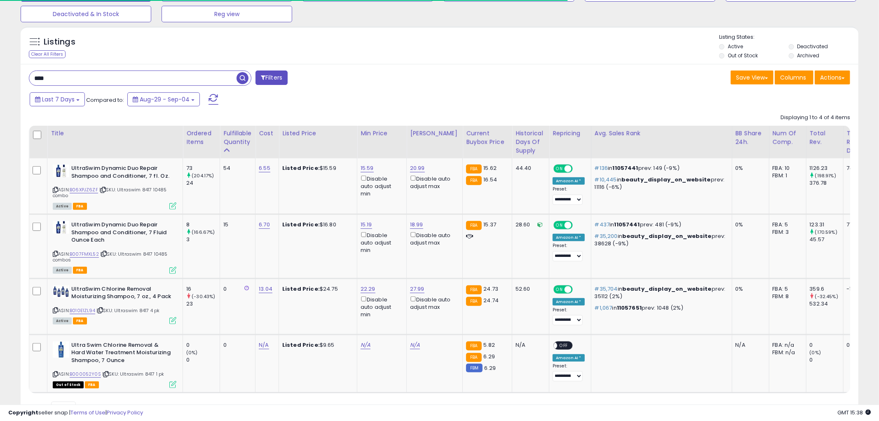
scroll to position [411865, 411551]
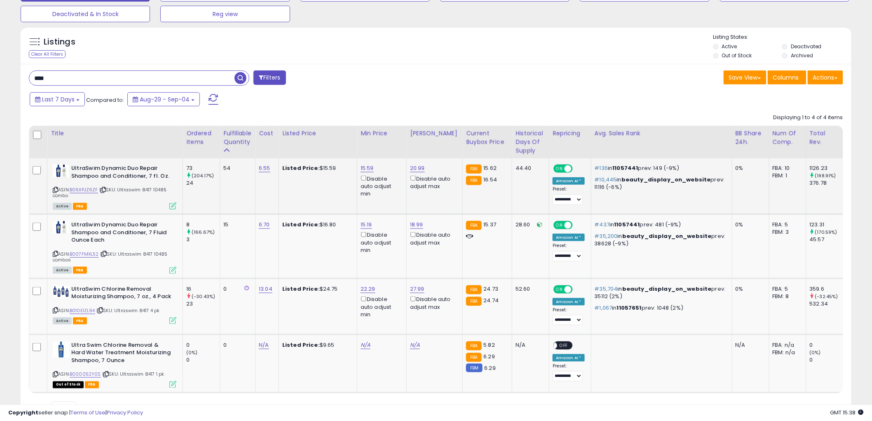
click at [54, 190] on icon at bounding box center [55, 189] width 5 height 5
click at [97, 76] on input "****" at bounding box center [131, 78] width 205 height 14
type input "****"
click at [244, 76] on span "button" at bounding box center [240, 78] width 12 height 12
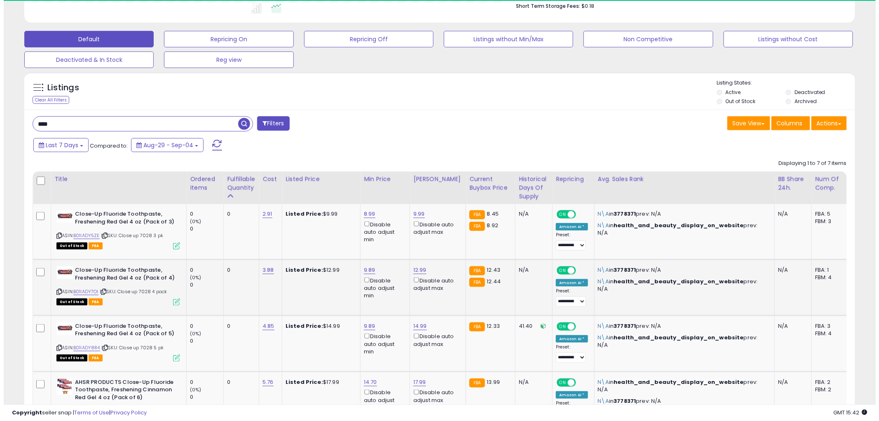
scroll to position [169, 482]
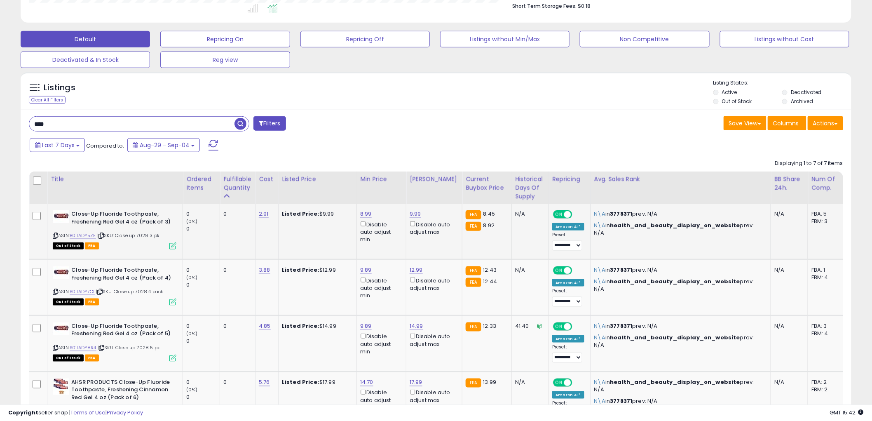
click at [171, 248] on icon at bounding box center [172, 245] width 7 height 7
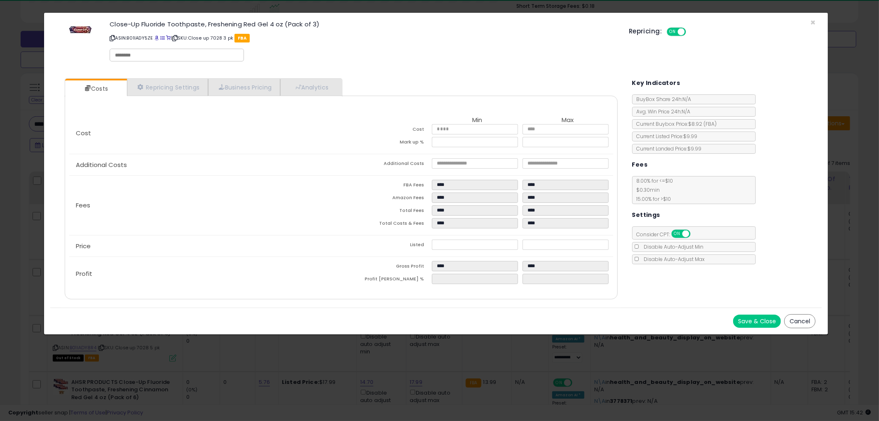
click at [796, 320] on button "Cancel" at bounding box center [799, 321] width 31 height 14
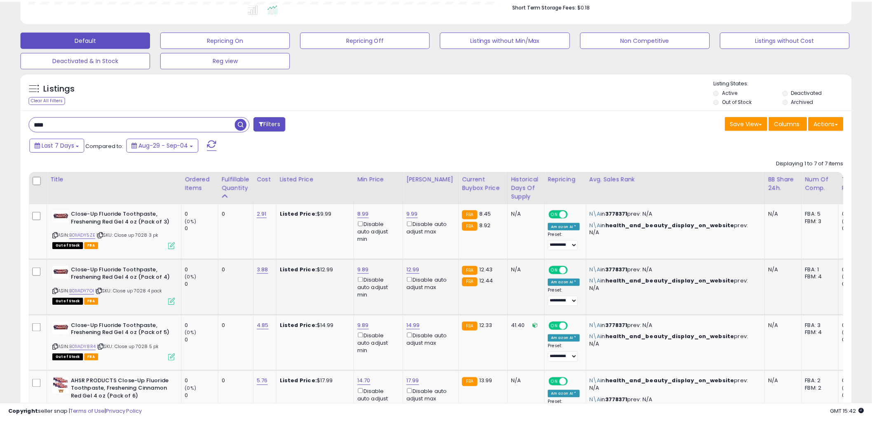
scroll to position [411865, 411551]
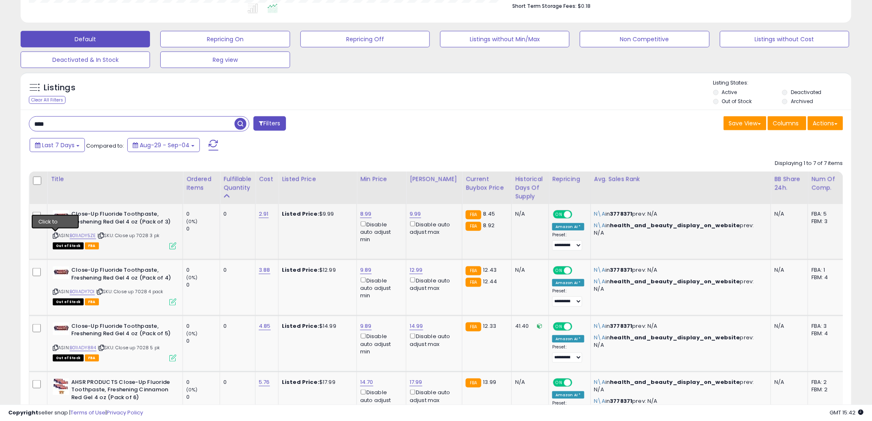
click at [56, 235] on icon at bounding box center [55, 235] width 5 height 5
